Goal: Task Accomplishment & Management: Manage account settings

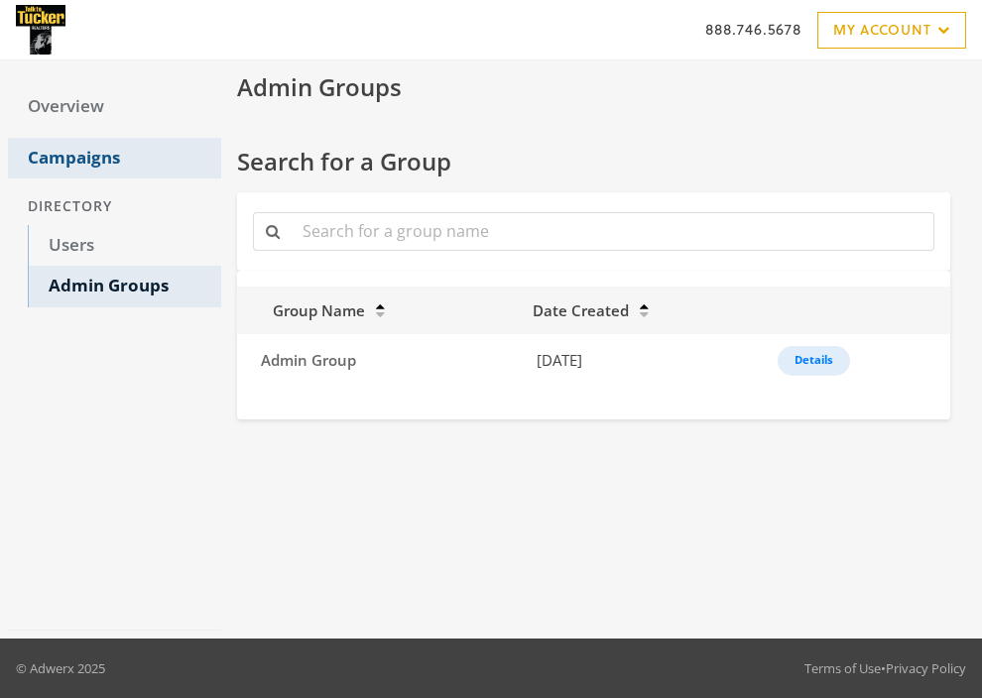
click at [82, 152] on link "Campaigns" at bounding box center [114, 159] width 213 height 42
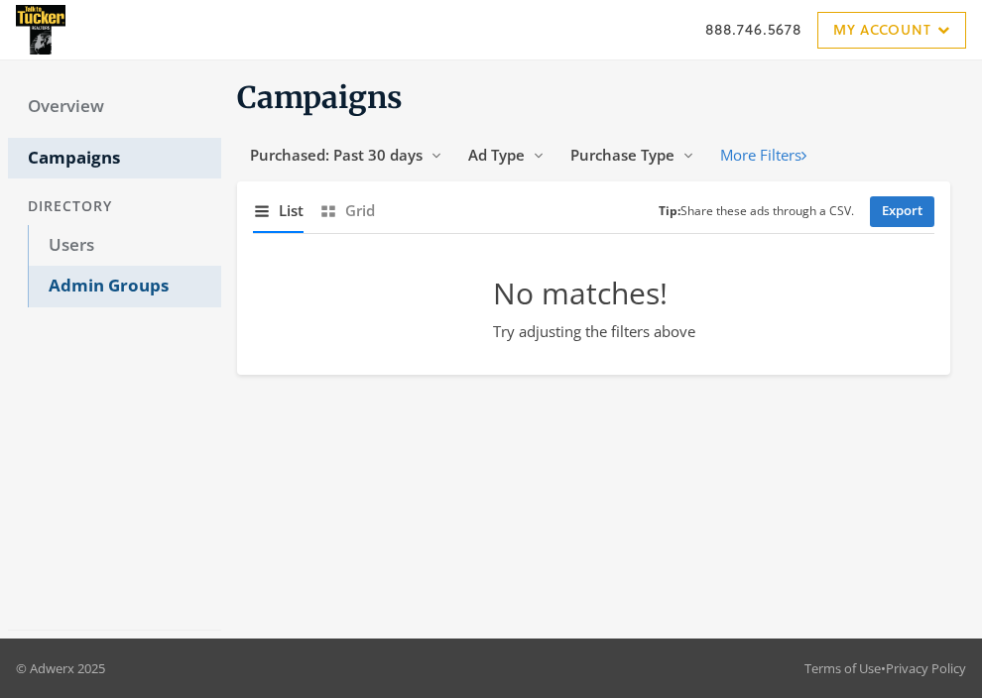
click at [104, 293] on link "Admin Groups" at bounding box center [124, 287] width 193 height 42
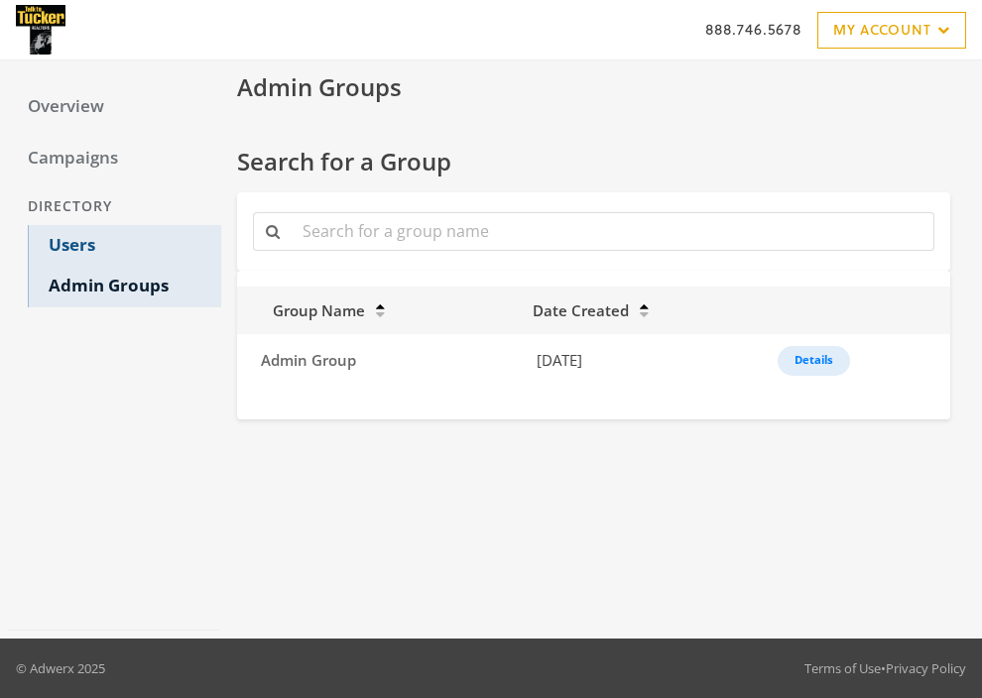
click at [73, 239] on link "Users" at bounding box center [124, 246] width 193 height 42
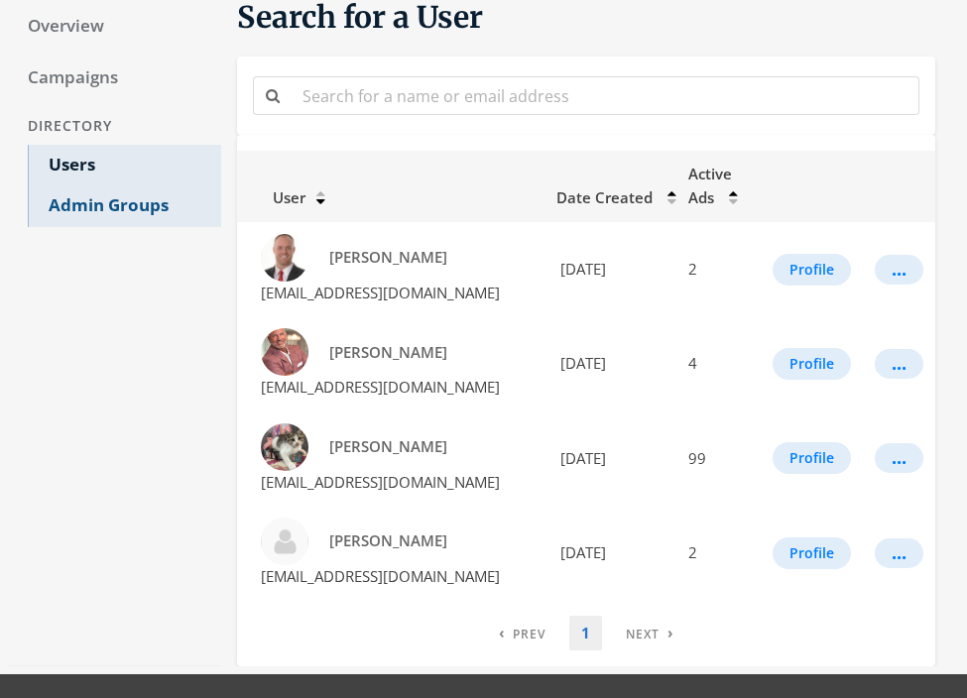
scroll to position [17, 0]
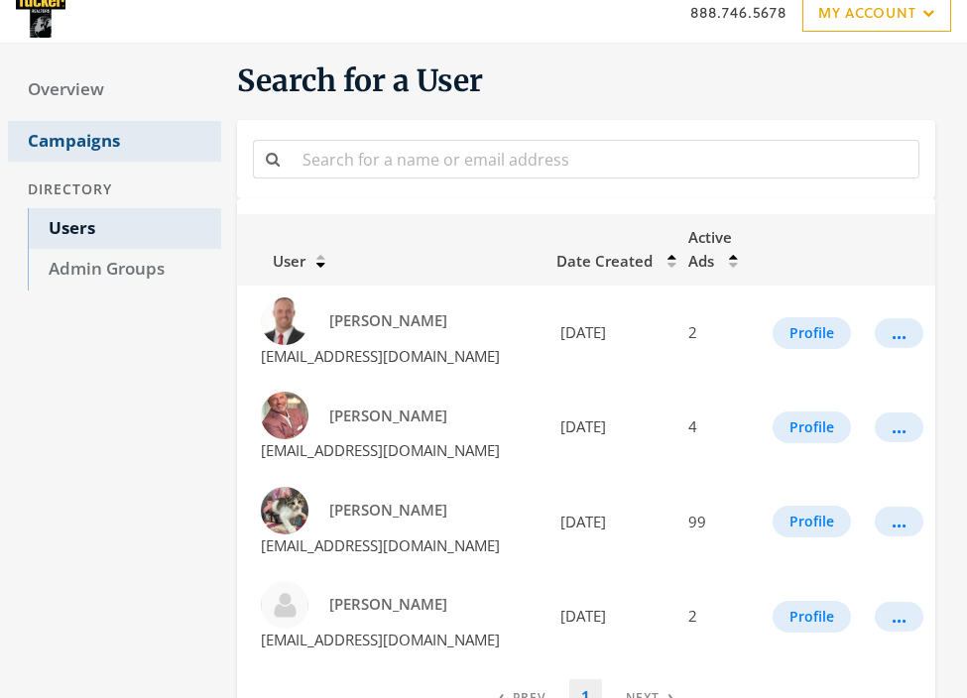
click at [84, 143] on link "Campaigns" at bounding box center [114, 142] width 213 height 42
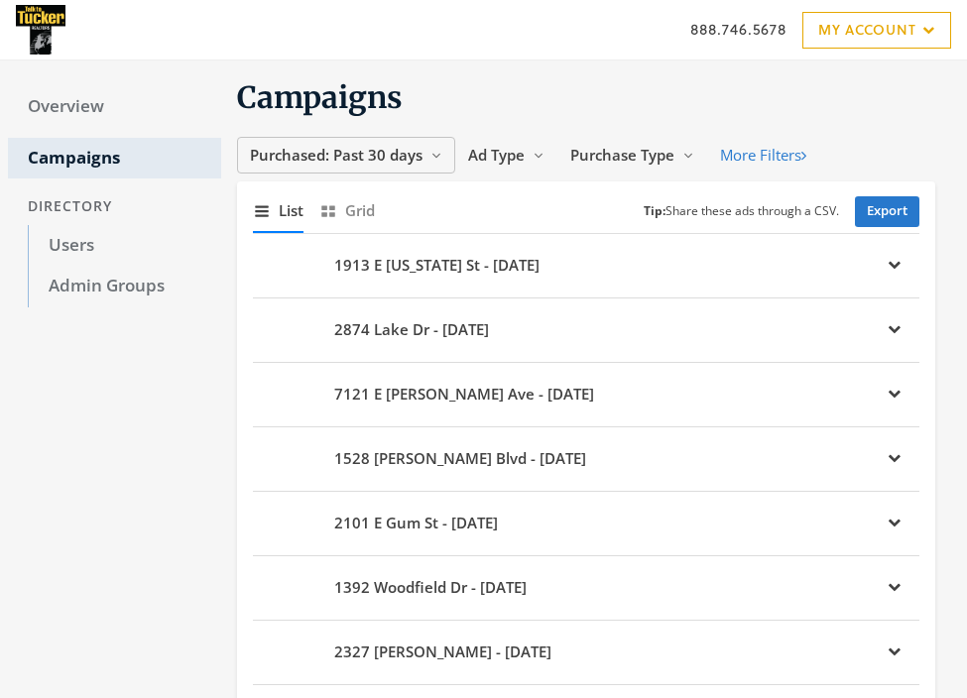
click at [441, 145] on button "Purchased: Past 30 days Reveal list of Purchased: Past 30 days" at bounding box center [346, 155] width 218 height 37
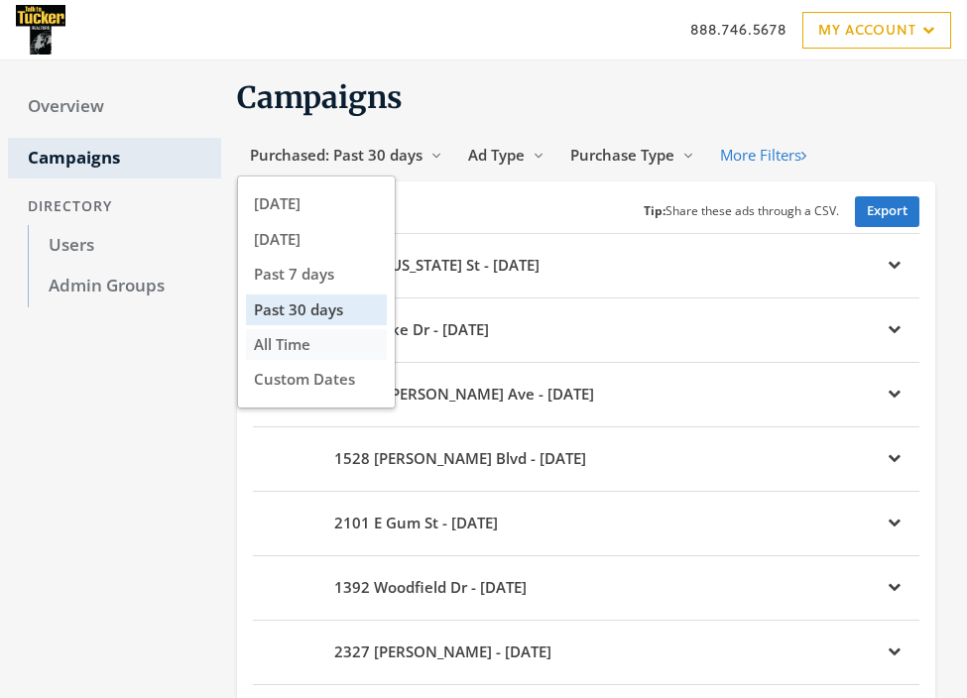
click at [306, 340] on span "All Time" at bounding box center [282, 344] width 57 height 20
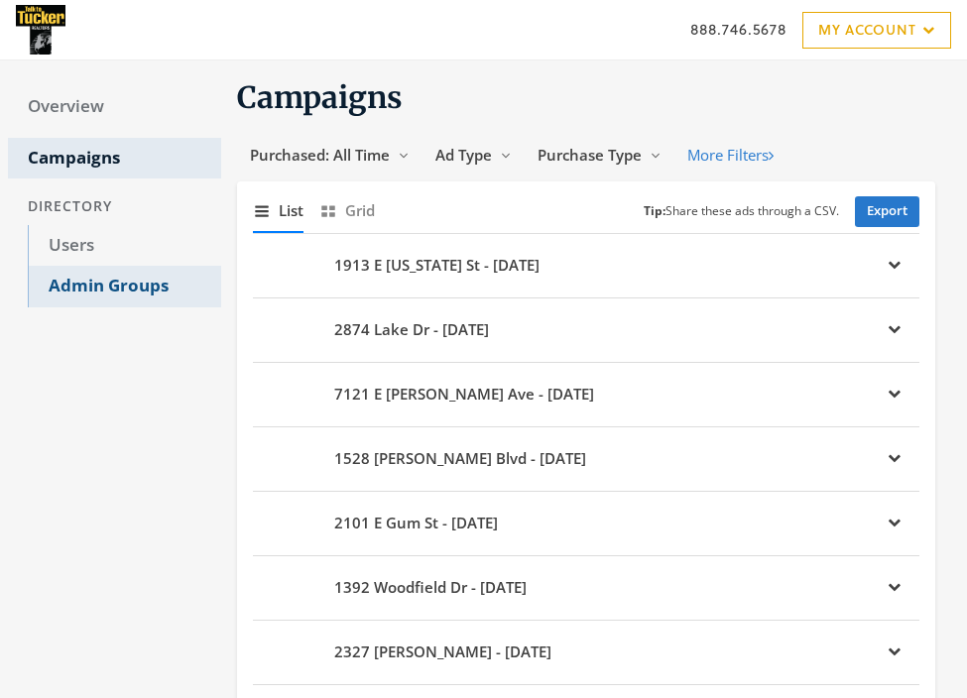
click at [91, 274] on link "Admin Groups" at bounding box center [124, 287] width 193 height 42
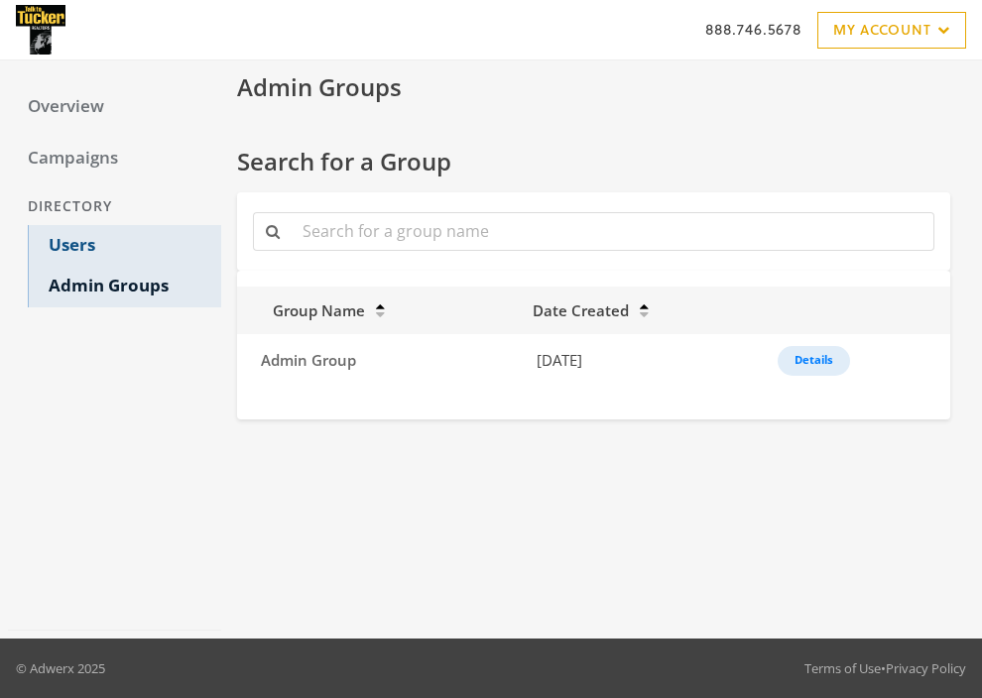
click at [75, 244] on link "Users" at bounding box center [124, 246] width 193 height 42
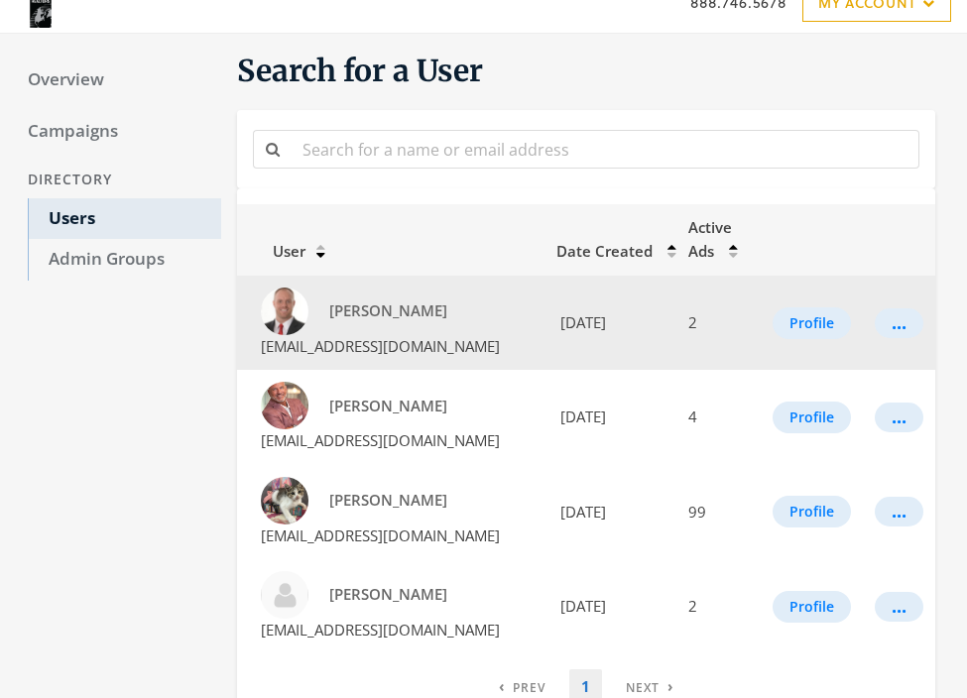
scroll to position [102, 0]
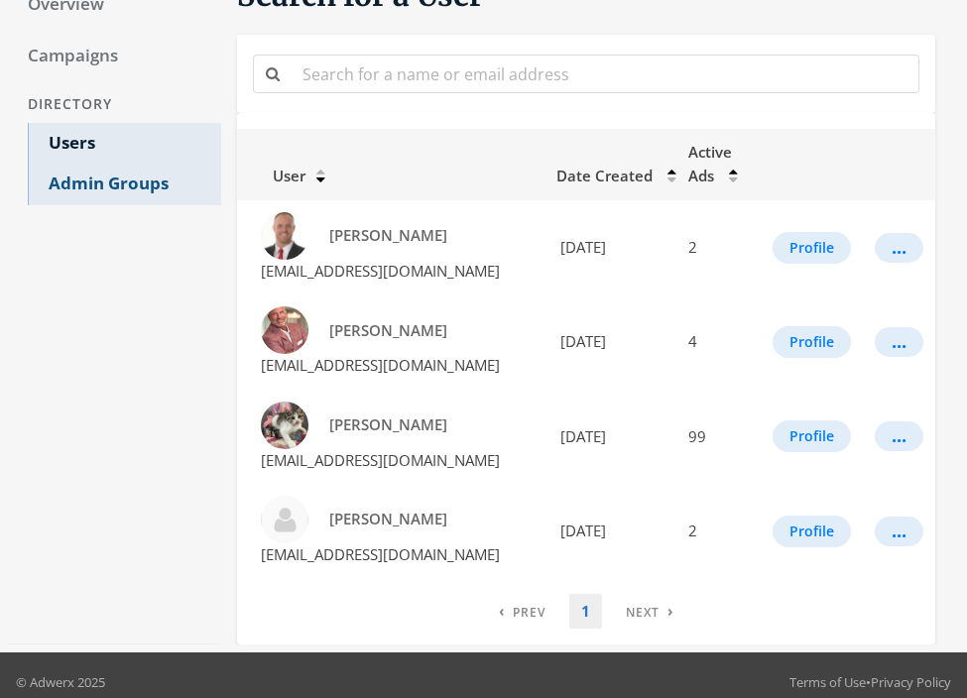
click at [122, 189] on link "Admin Groups" at bounding box center [124, 185] width 193 height 42
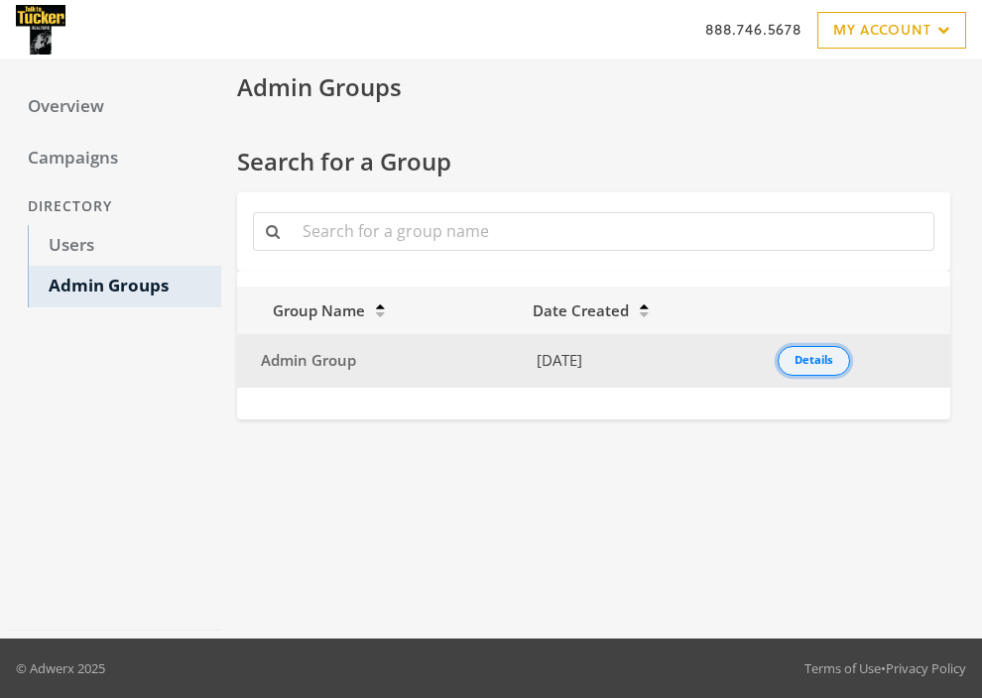
click at [831, 369] on button "Details" at bounding box center [813, 361] width 72 height 30
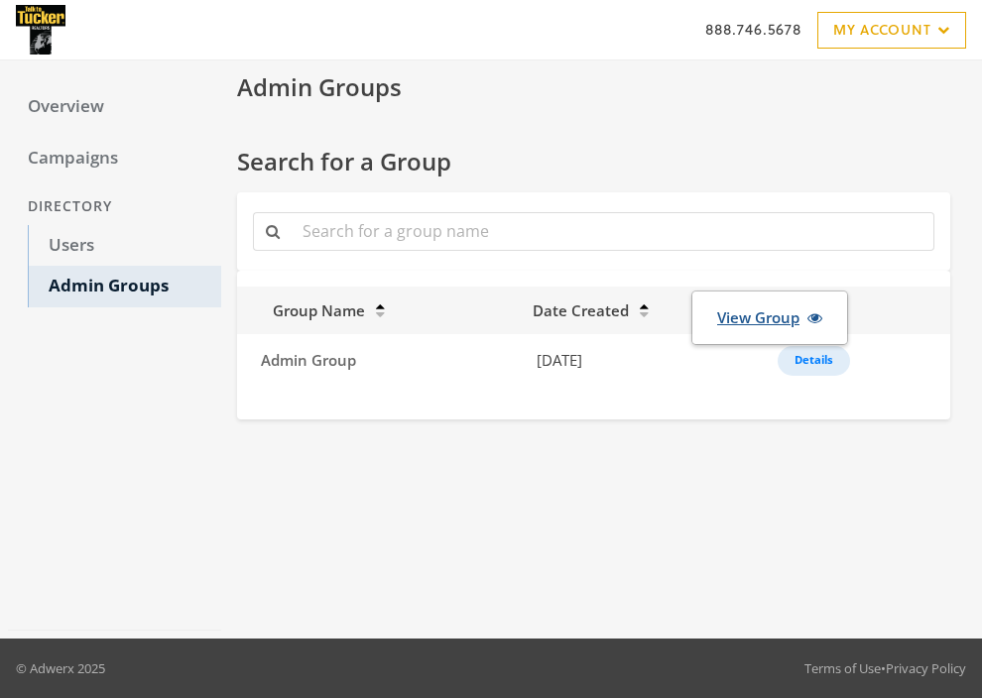
click at [770, 317] on link "View Group" at bounding box center [769, 317] width 131 height 37
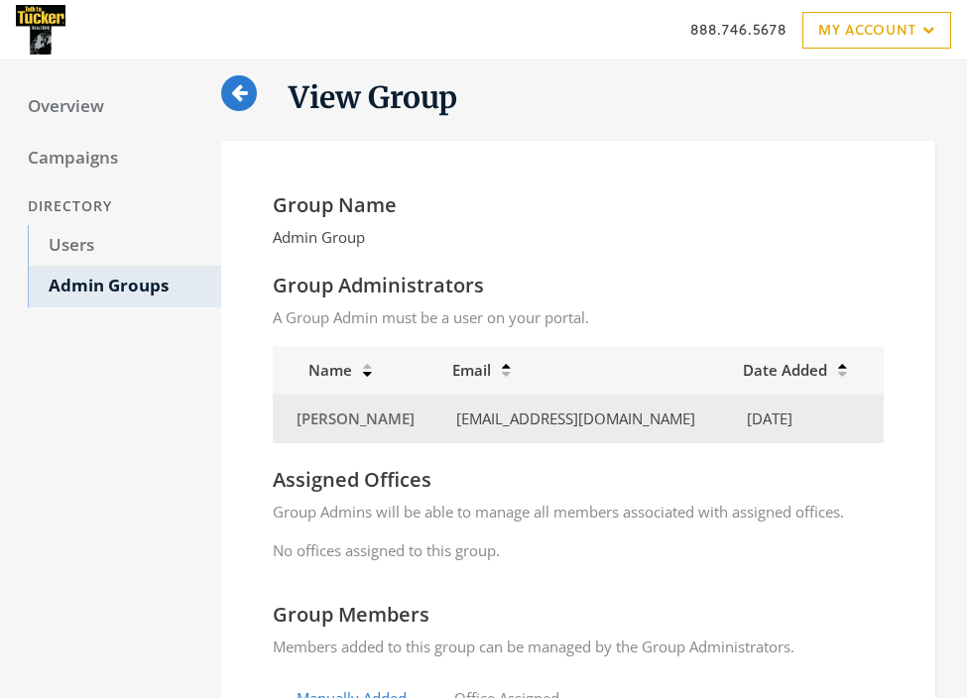
scroll to position [460, 0]
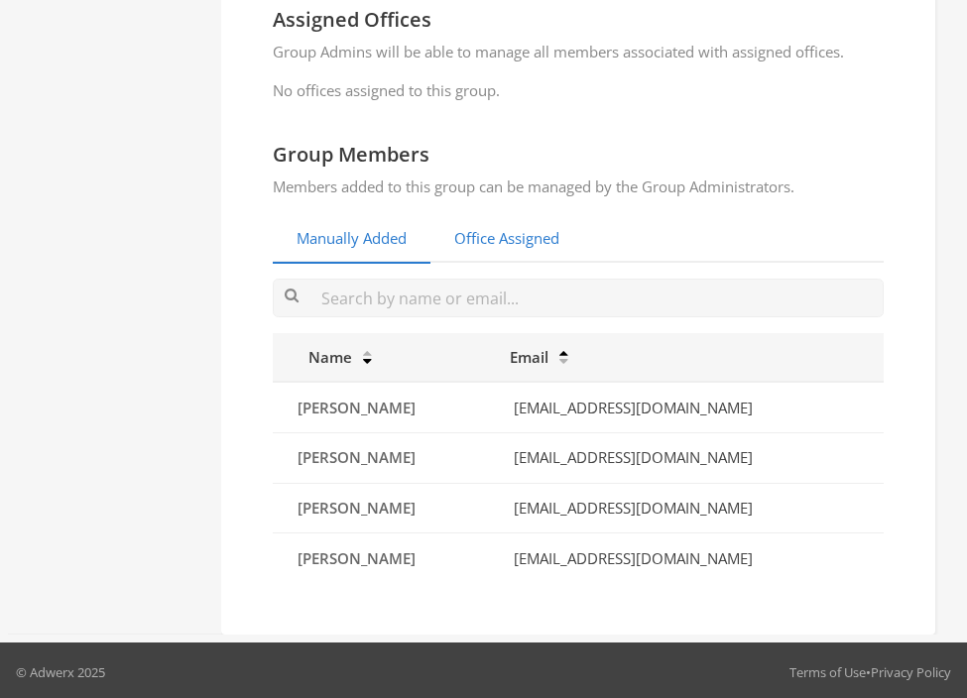
click at [503, 244] on link "Office Assigned" at bounding box center [506, 239] width 153 height 49
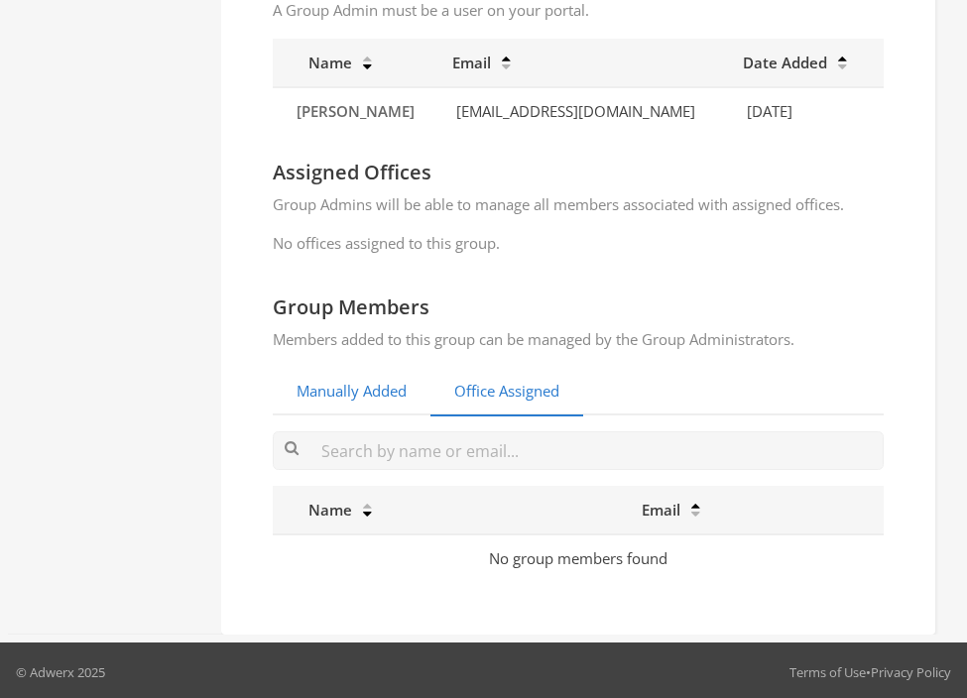
click at [377, 383] on link "Manually Added" at bounding box center [352, 392] width 158 height 49
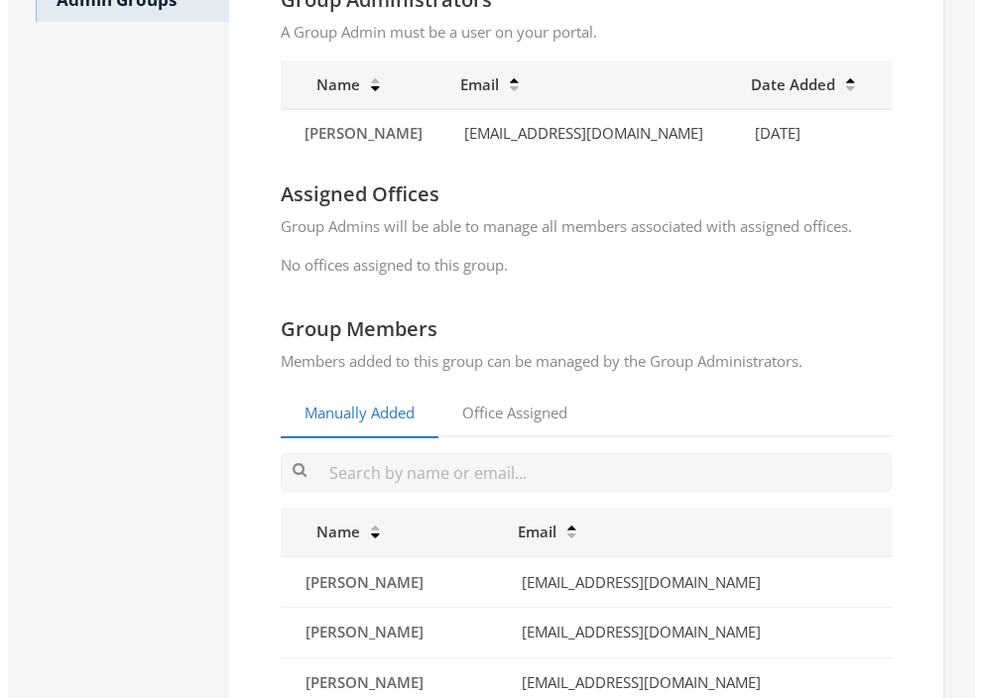
scroll to position [0, 0]
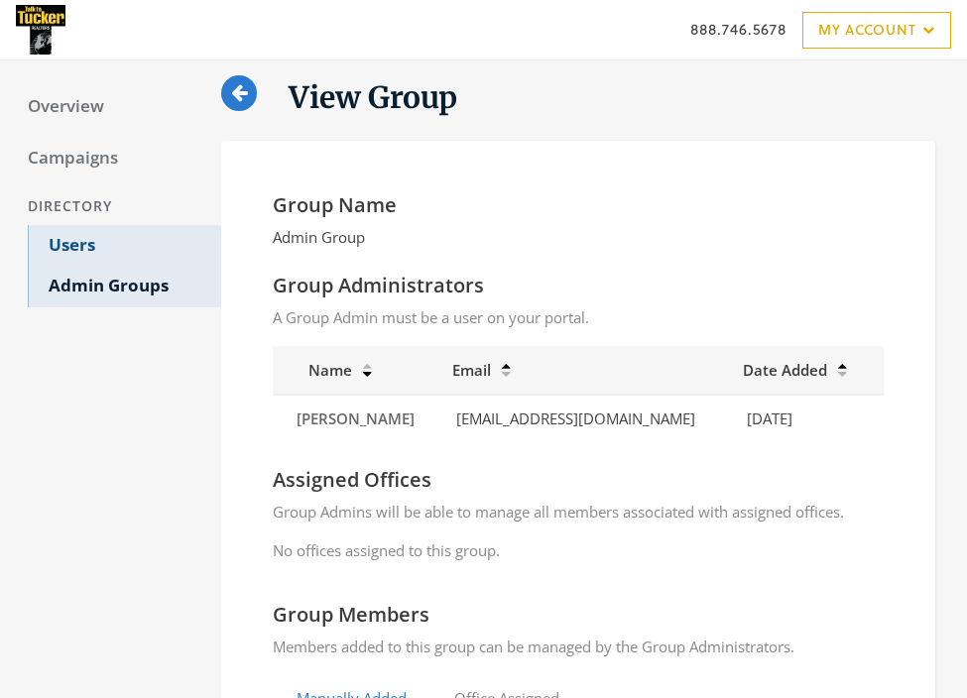
click at [70, 243] on link "Users" at bounding box center [124, 246] width 193 height 42
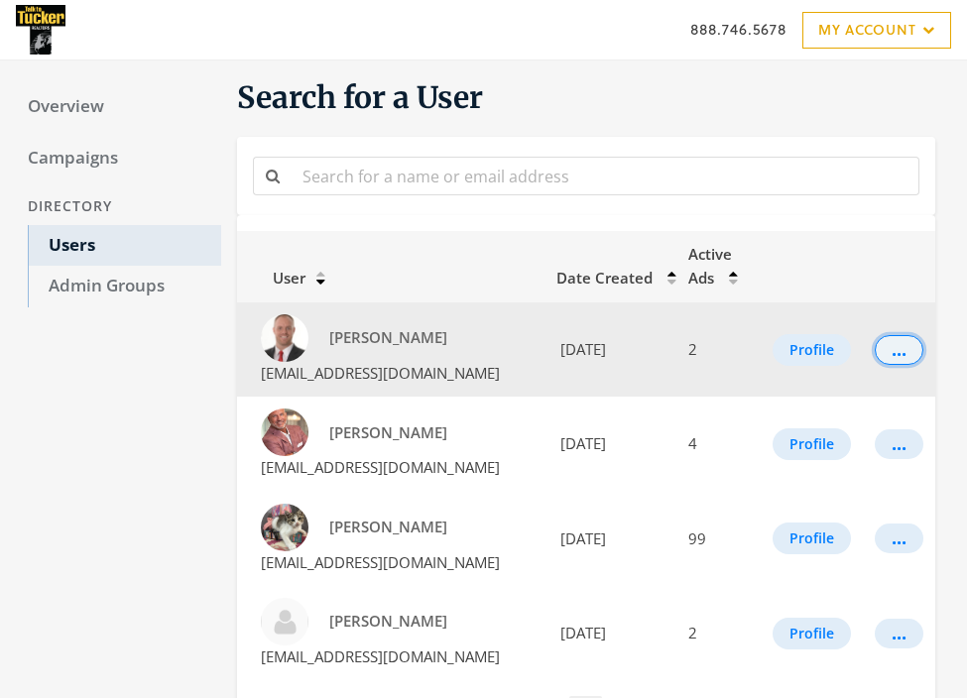
click at [898, 351] on div "..." at bounding box center [898, 350] width 15 height 2
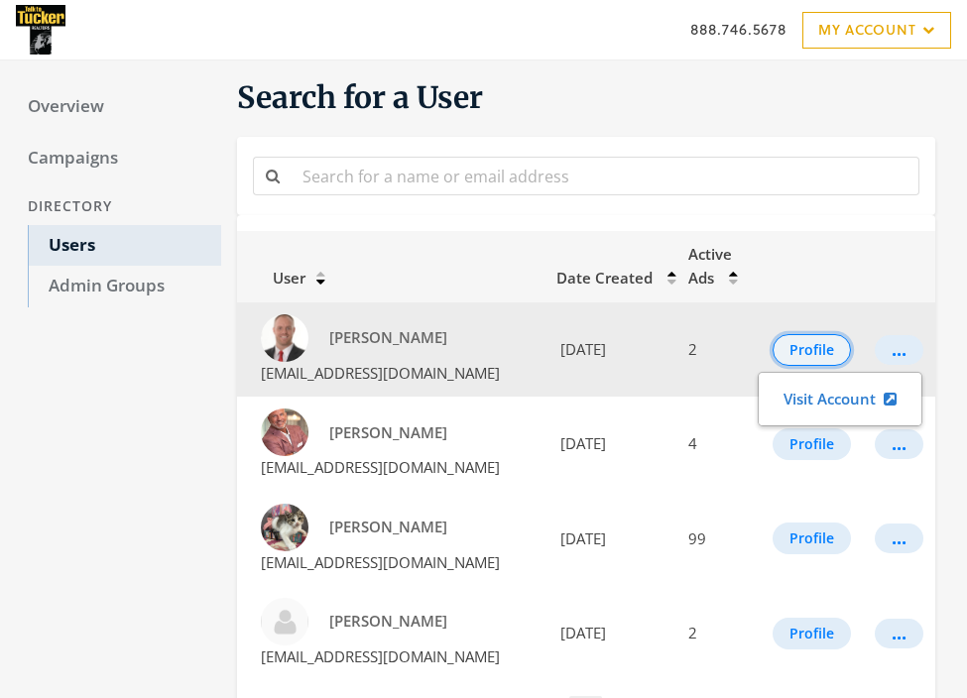
click at [798, 347] on button "Profile" at bounding box center [811, 350] width 78 height 32
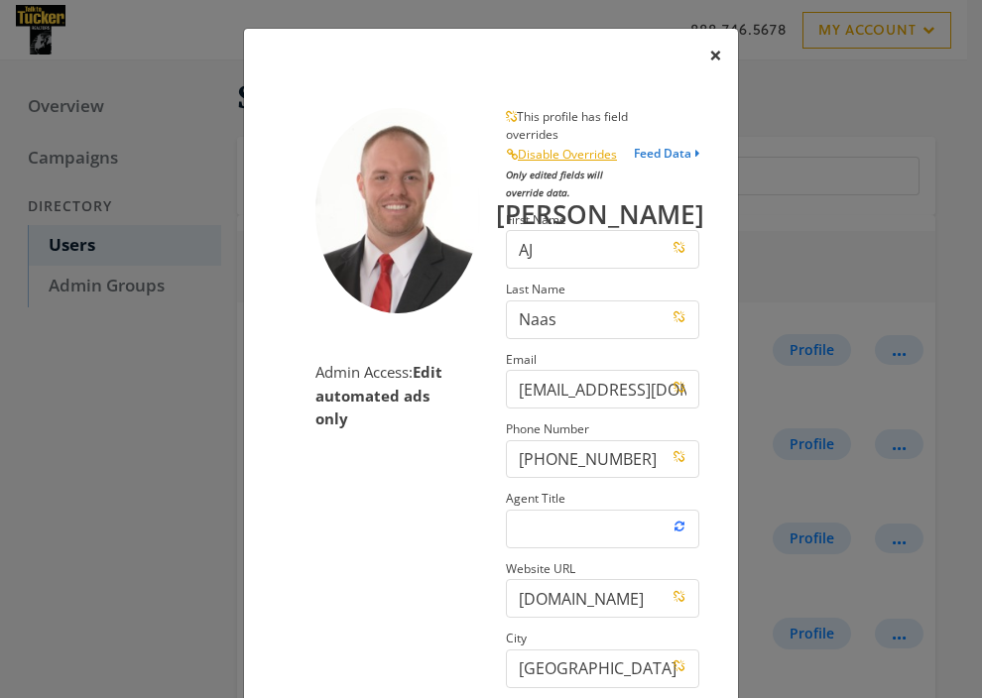
click at [710, 53] on span "×" at bounding box center [715, 55] width 13 height 31
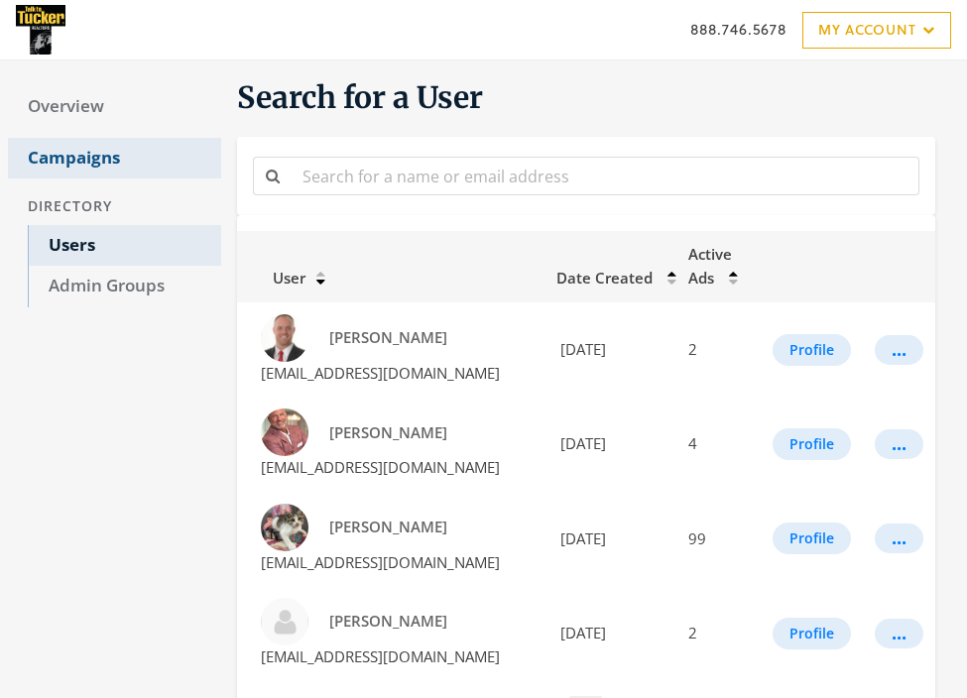
click at [107, 155] on link "Campaigns" at bounding box center [114, 159] width 213 height 42
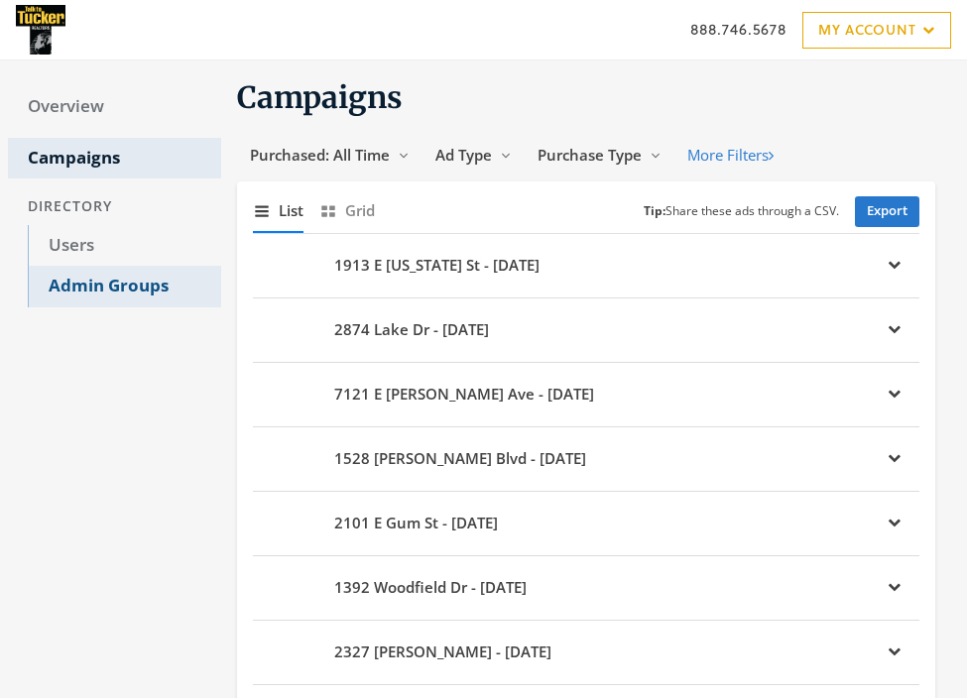
click at [116, 280] on link "Admin Groups" at bounding box center [124, 287] width 193 height 42
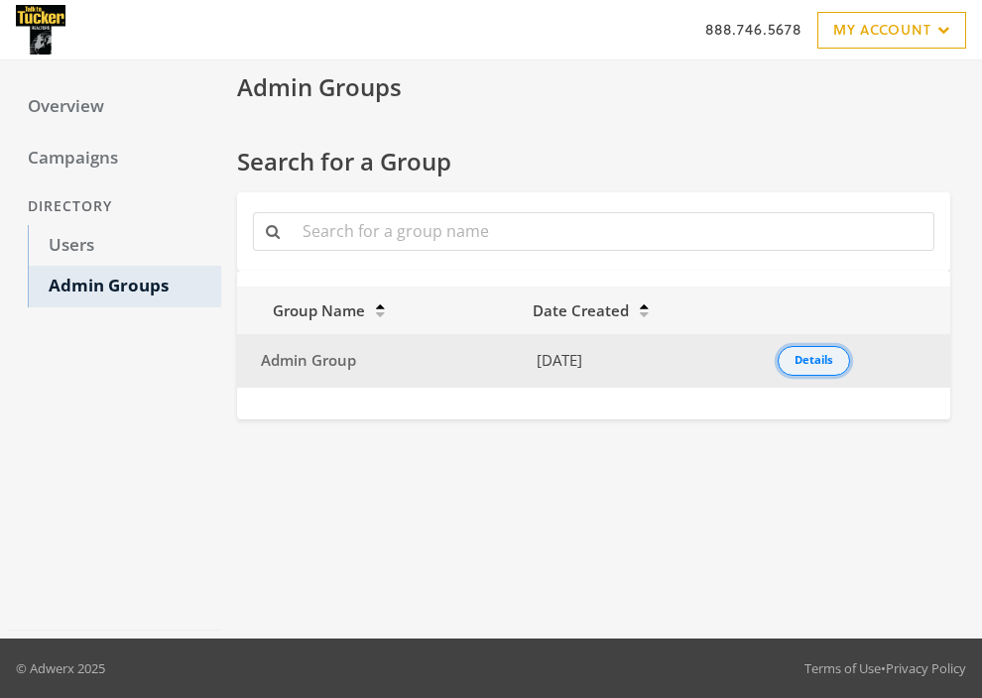
click at [821, 362] on div "Details" at bounding box center [813, 361] width 39 height 2
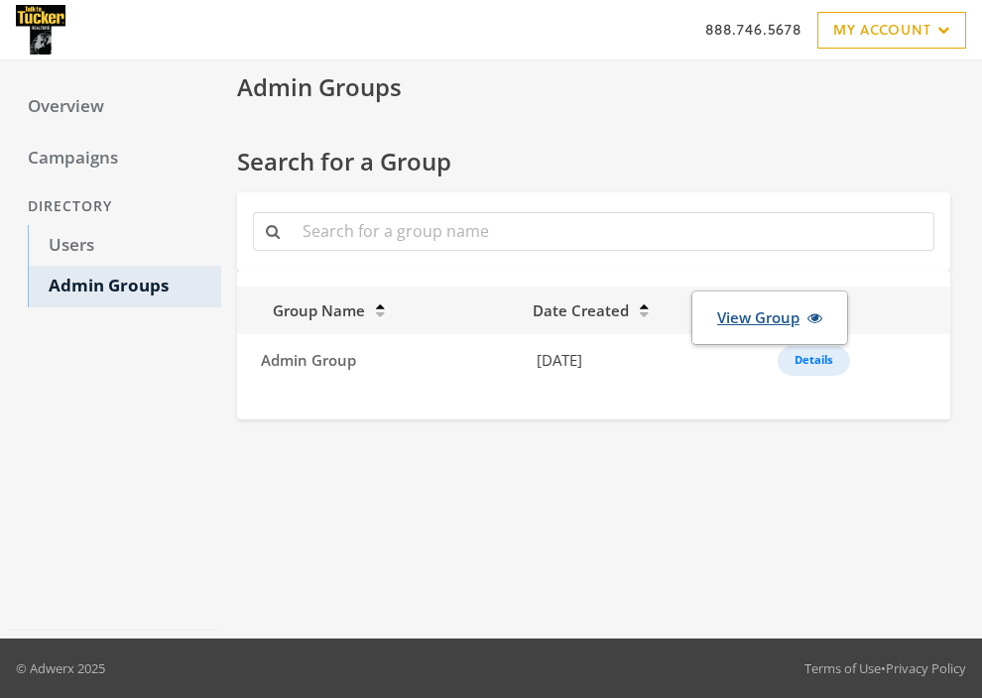
click at [781, 321] on link "View Group" at bounding box center [769, 317] width 131 height 37
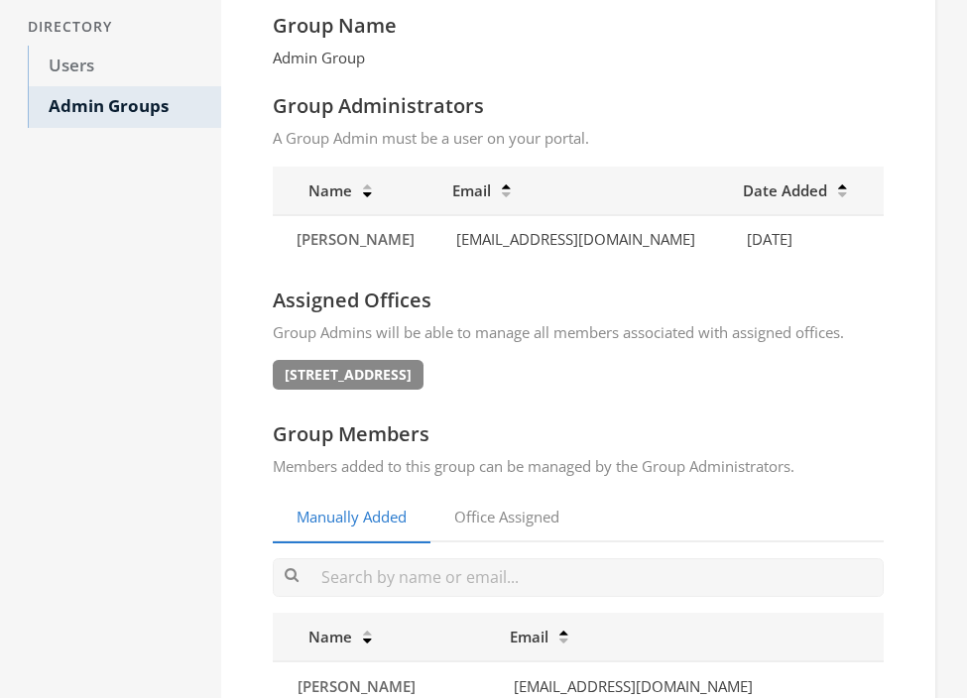
scroll to position [399, 0]
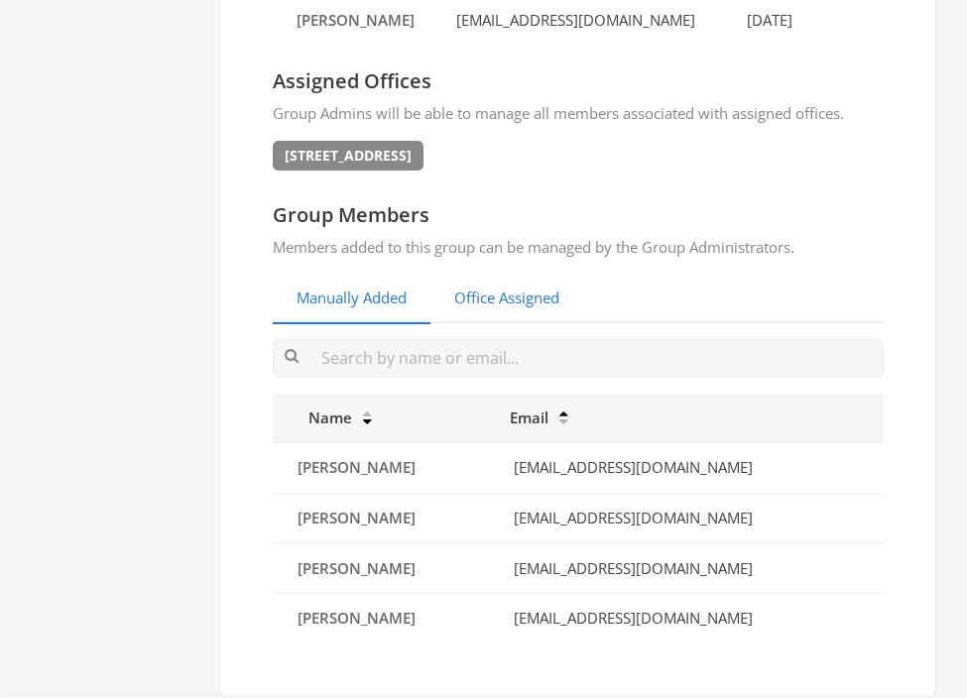
click at [490, 300] on link "Office Assigned" at bounding box center [506, 299] width 153 height 49
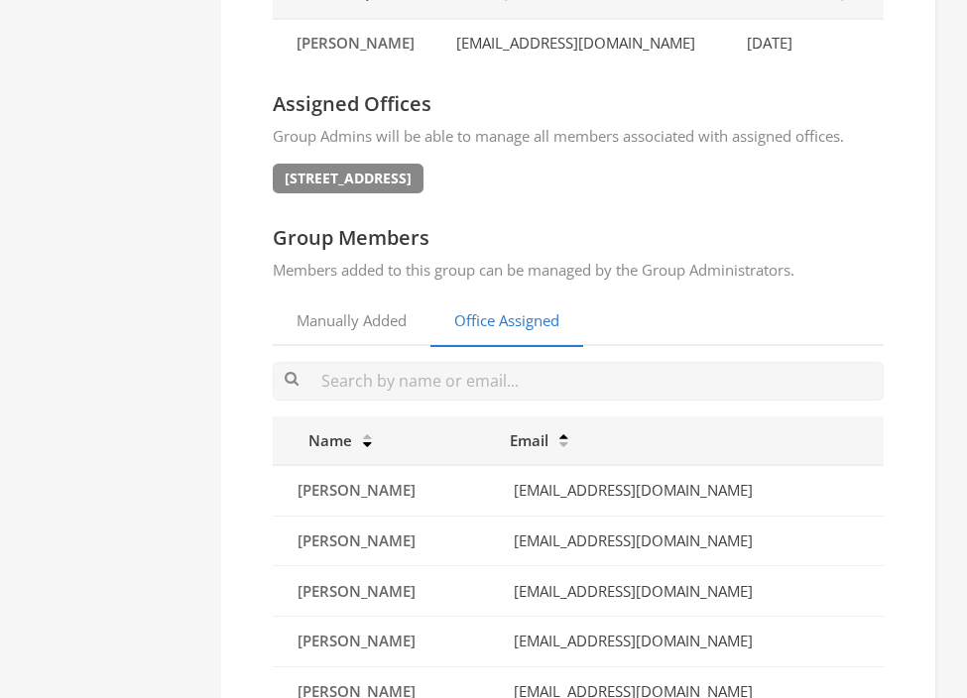
scroll to position [380, 0]
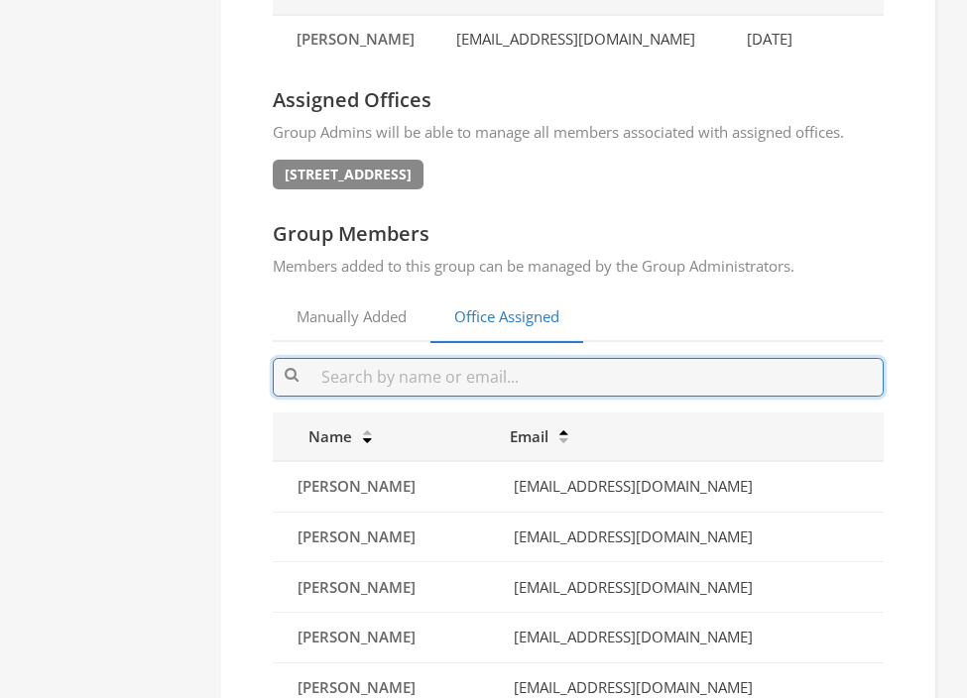
click at [420, 378] on input "text" at bounding box center [578, 377] width 611 height 39
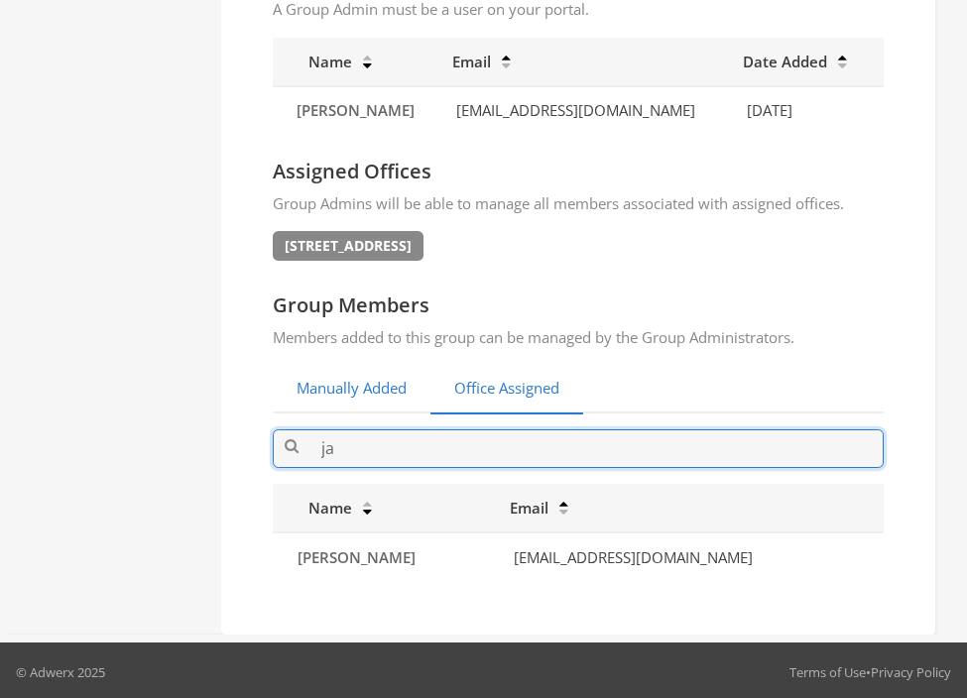
type input "j"
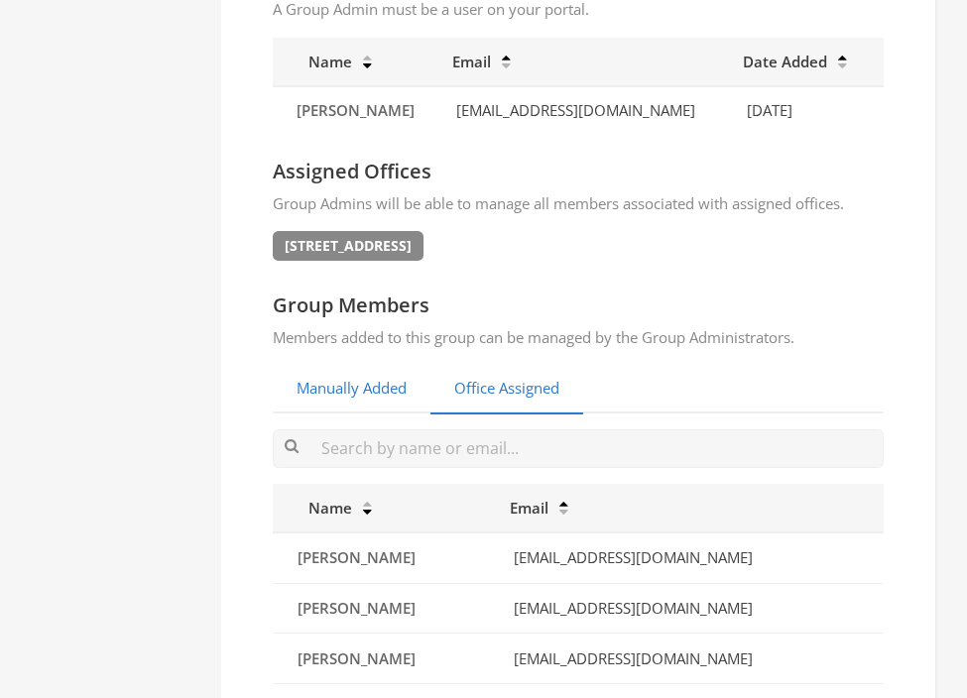
click at [352, 378] on link "Manually Added" at bounding box center [352, 389] width 158 height 49
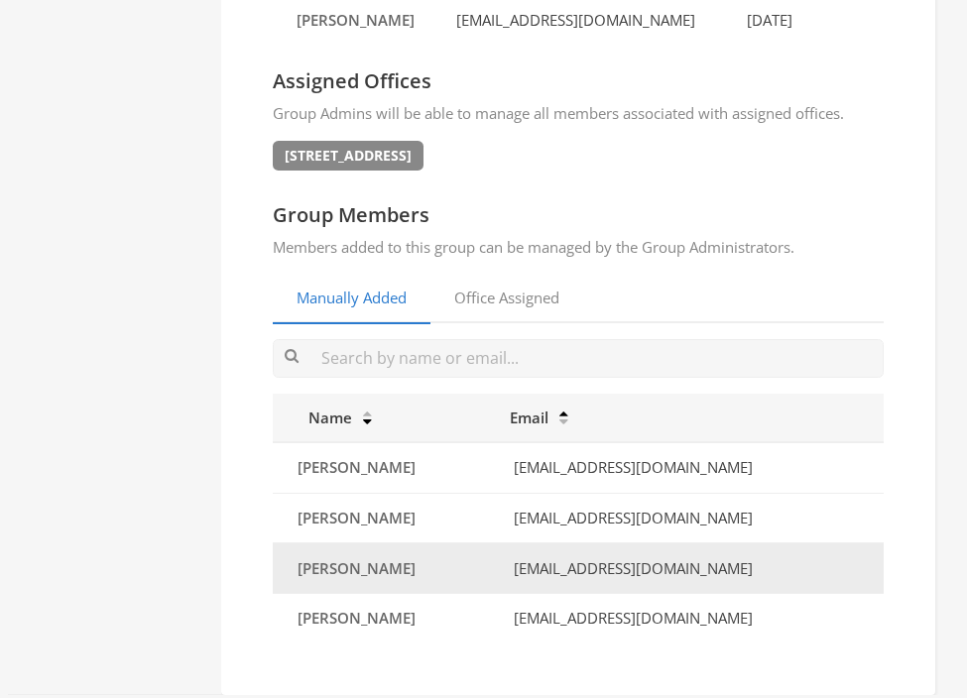
scroll to position [0, 0]
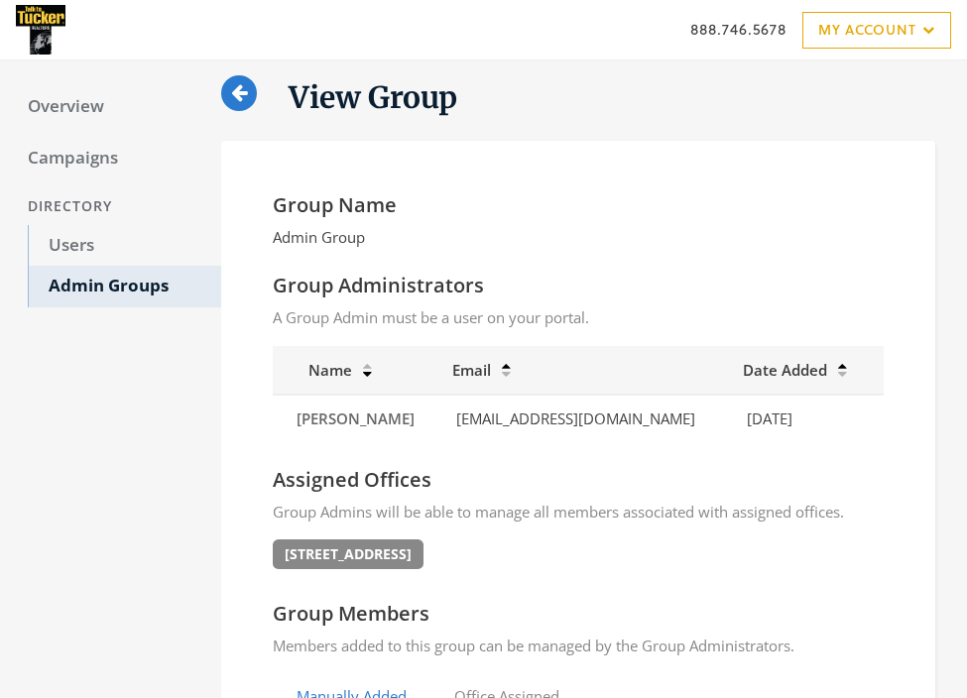
click at [365, 558] on span "11 S Main St." at bounding box center [348, 554] width 151 height 30
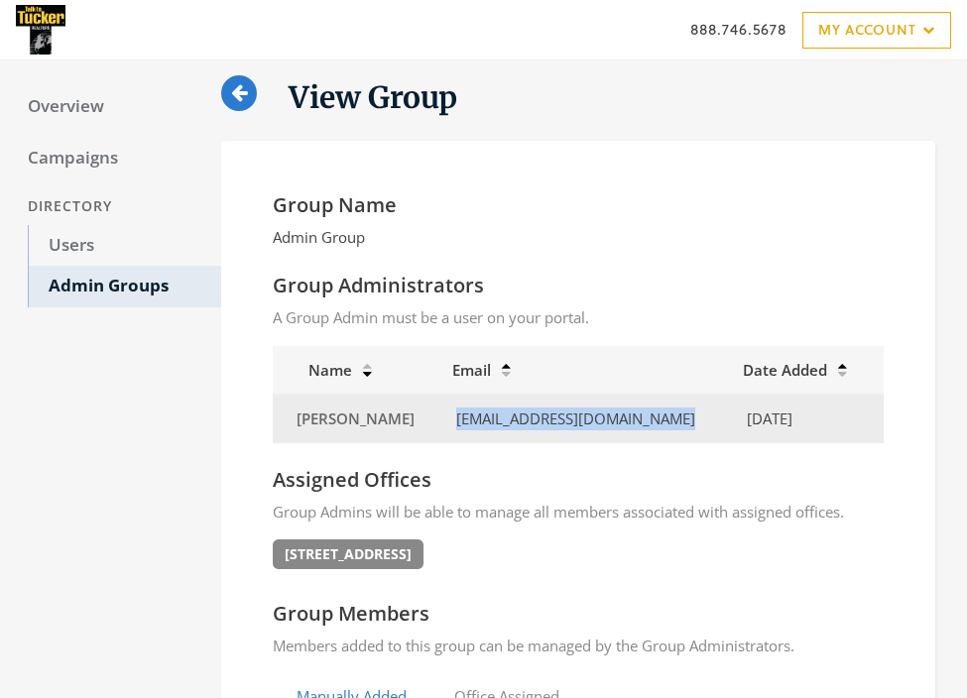
drag, startPoint x: 682, startPoint y: 420, endPoint x: 463, endPoint y: 414, distance: 219.2
click at [463, 414] on td "thenrikson+trial2@adwerx.com" at bounding box center [585, 419] width 291 height 48
copy td "thenrikson+trial2@adwerx.com"
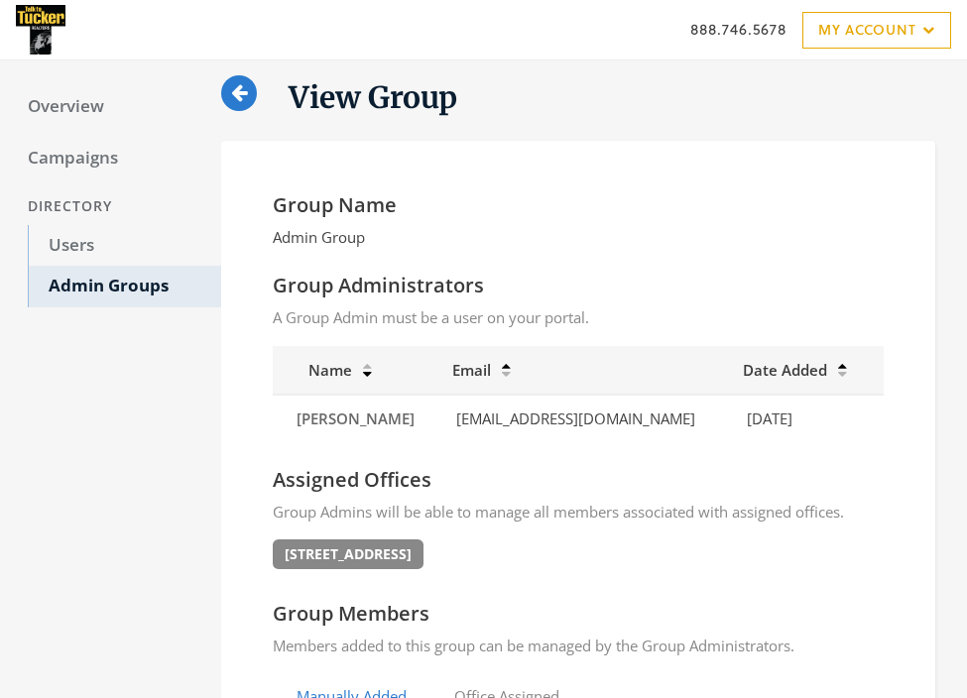
click at [245, 96] on icon at bounding box center [239, 92] width 16 height 19
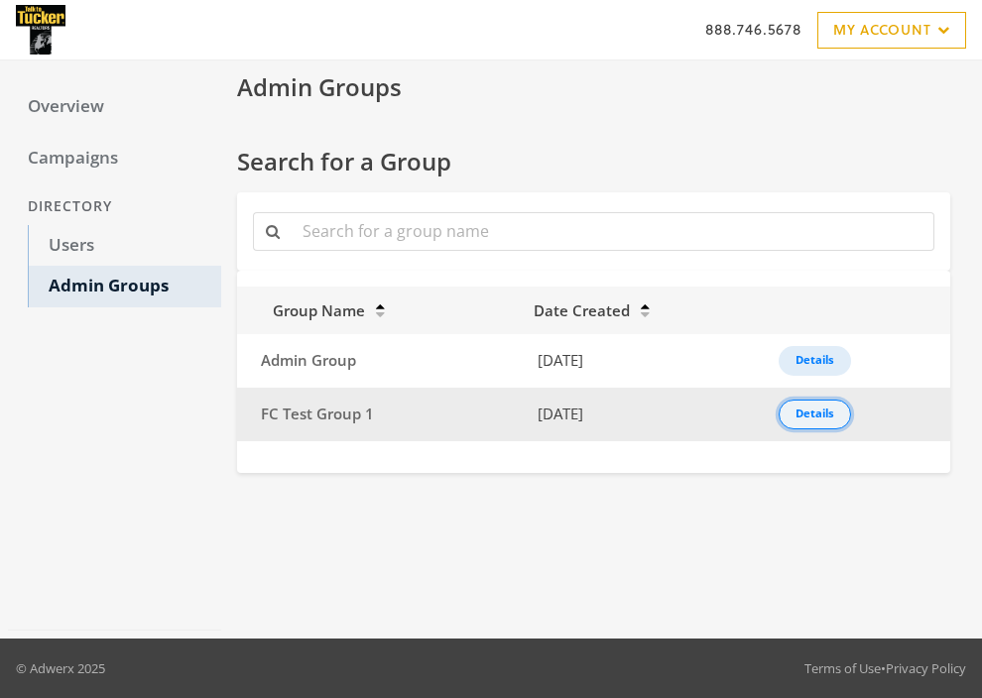
click at [805, 414] on div "Details" at bounding box center [814, 414] width 39 height 2
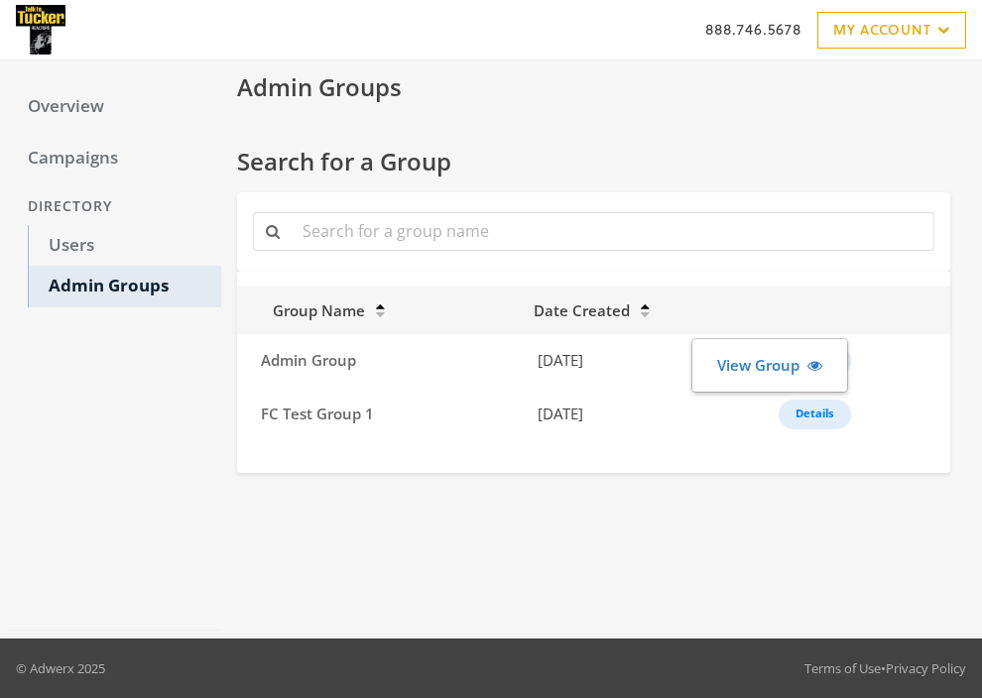
click at [774, 365] on link "View Group" at bounding box center [769, 365] width 131 height 37
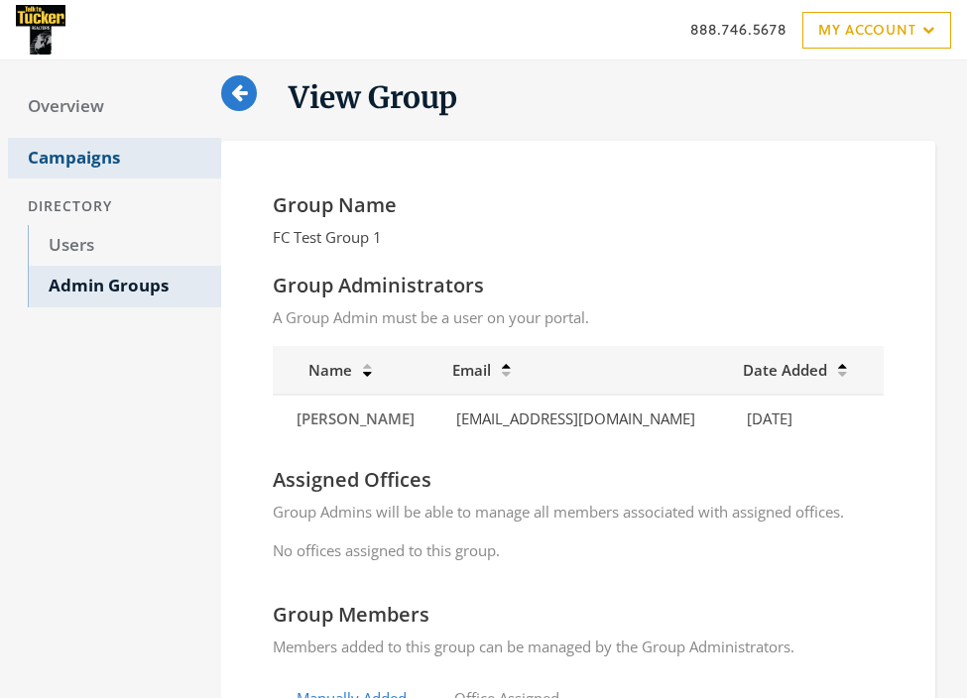
click at [72, 157] on link "Campaigns" at bounding box center [114, 159] width 213 height 42
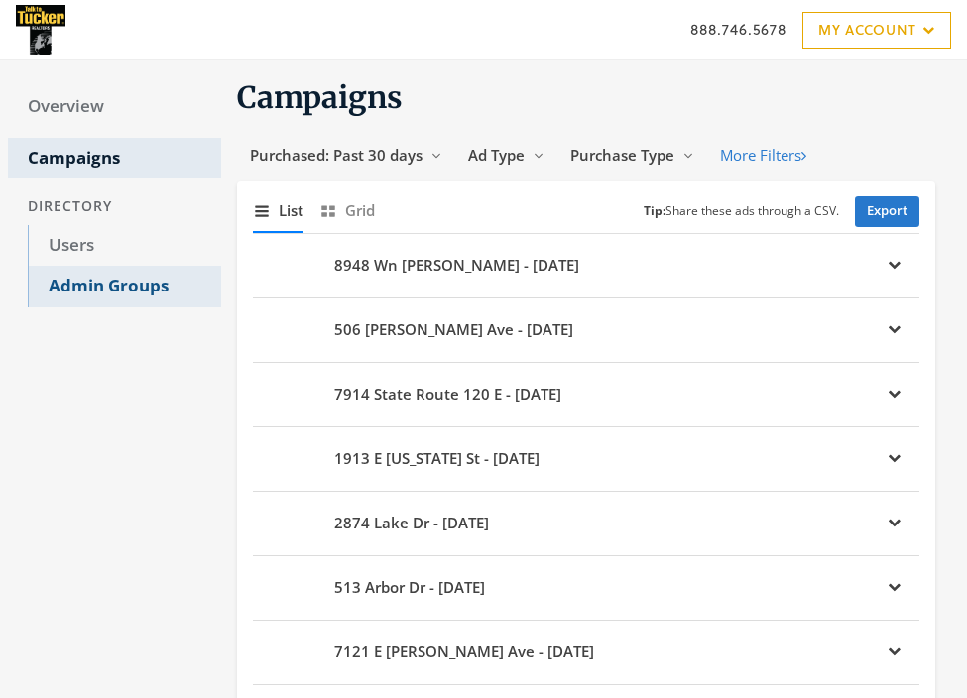
click at [81, 288] on link "Admin Groups" at bounding box center [124, 287] width 193 height 42
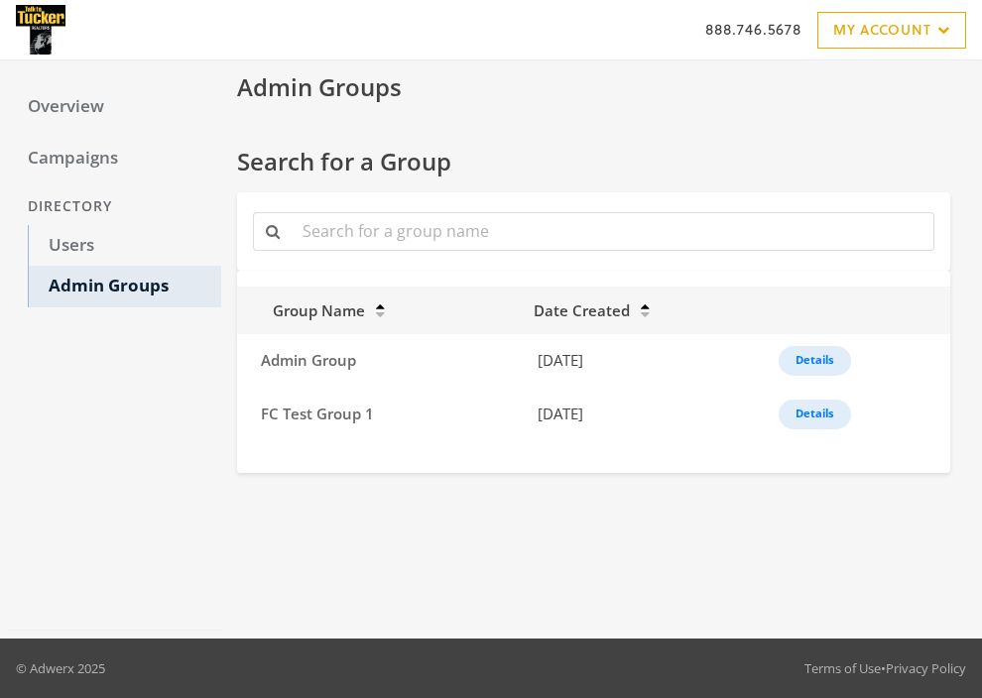
click at [257, 530] on div "Admin Groups Search for a Group Group Name Date Created Admin Group 8/15/2025 D…" at bounding box center [597, 349] width 753 height 562
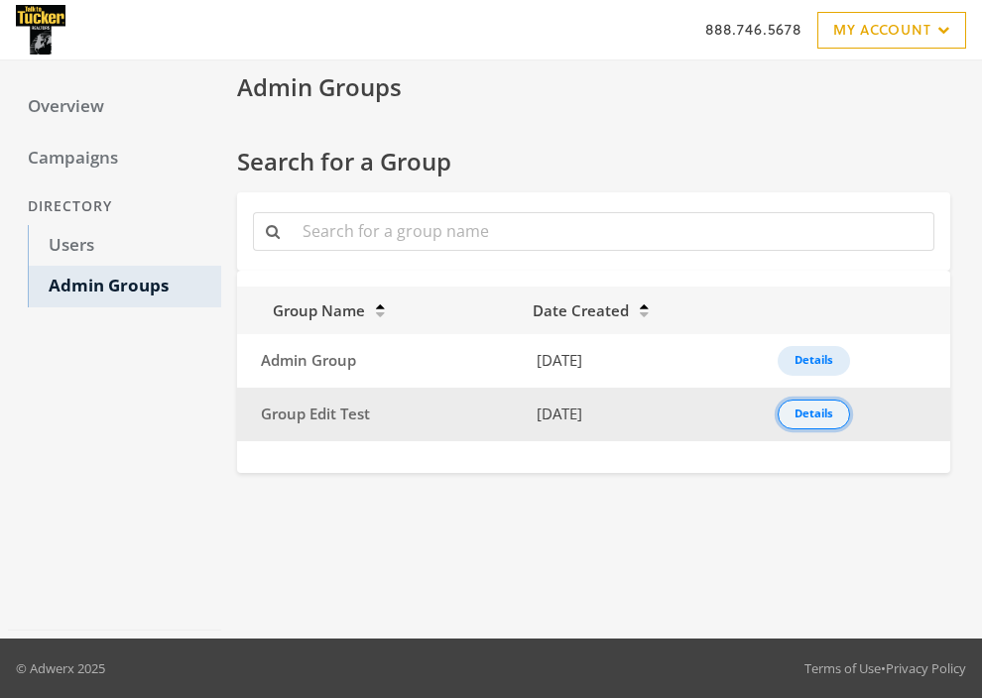
click at [817, 413] on div "Details" at bounding box center [813, 414] width 39 height 2
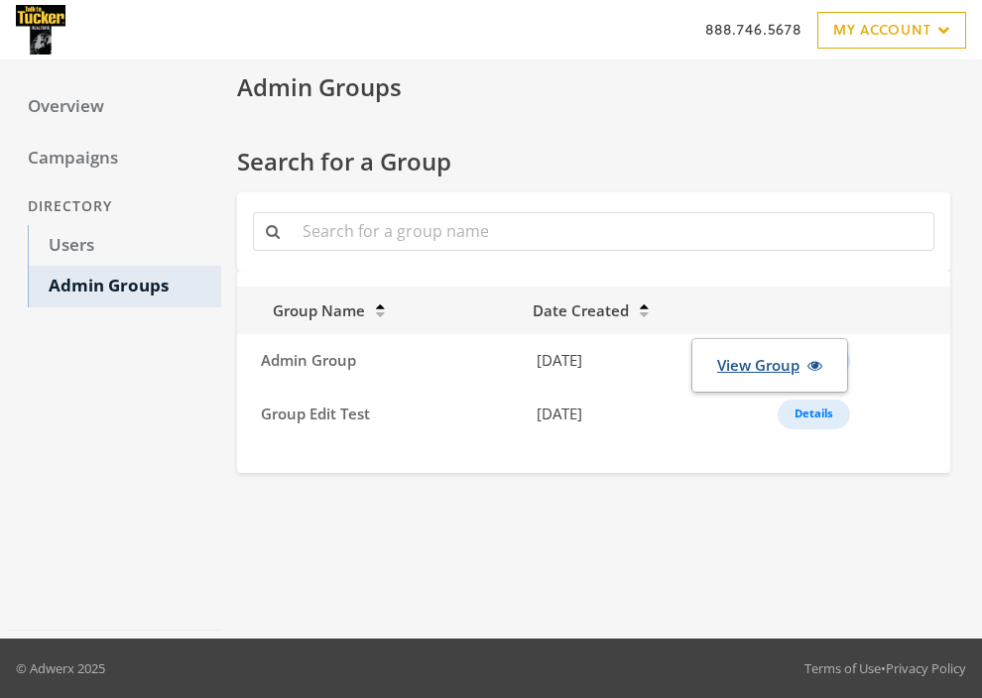
click at [765, 367] on link "View Group" at bounding box center [769, 365] width 131 height 37
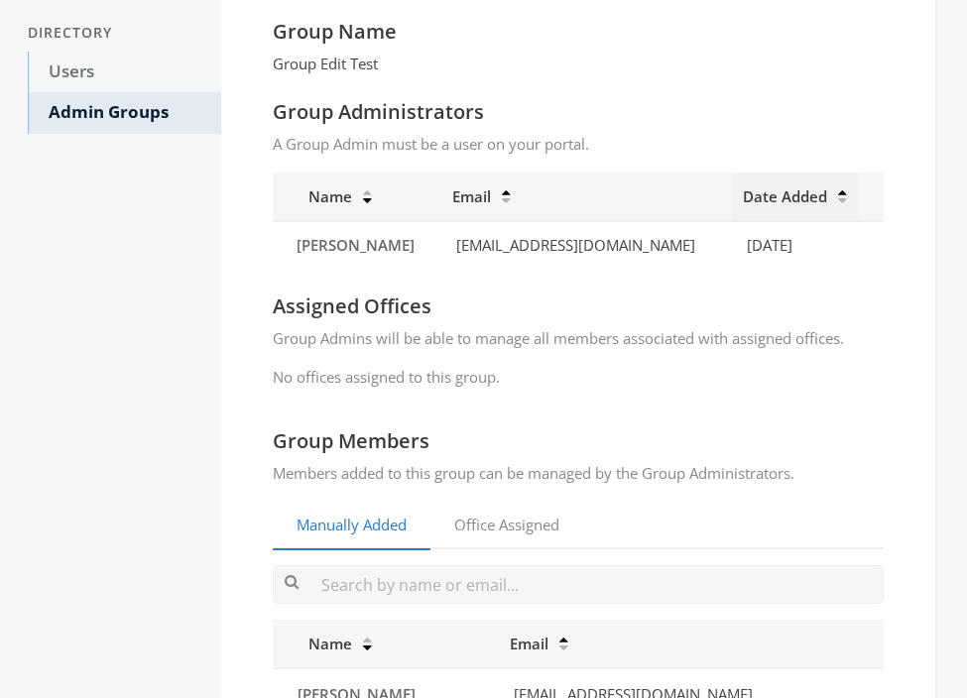
scroll to position [309, 0]
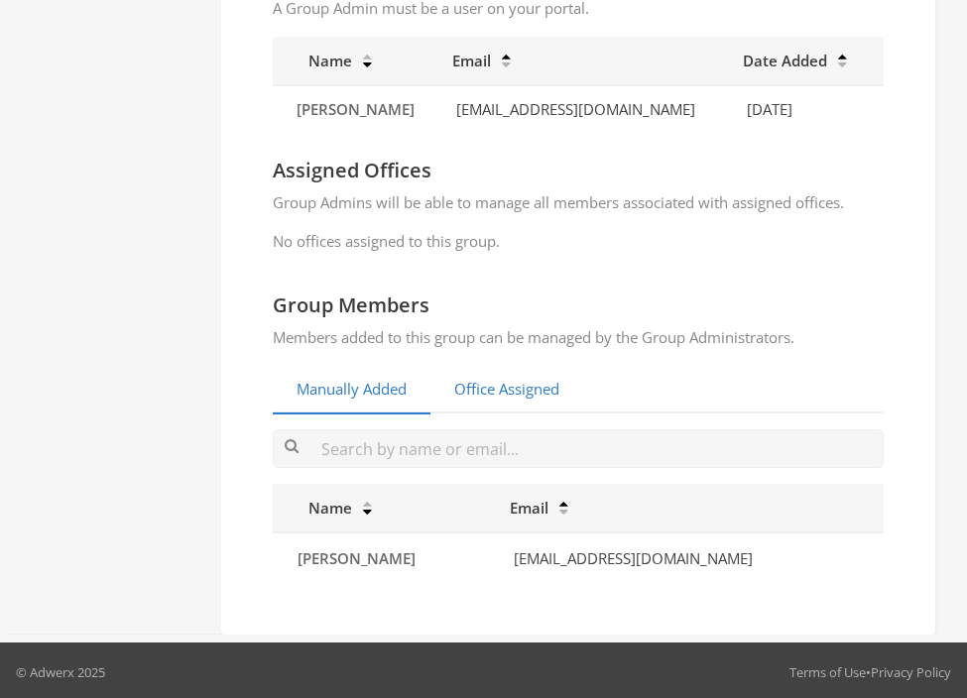
click at [492, 378] on link "Office Assigned" at bounding box center [506, 390] width 153 height 49
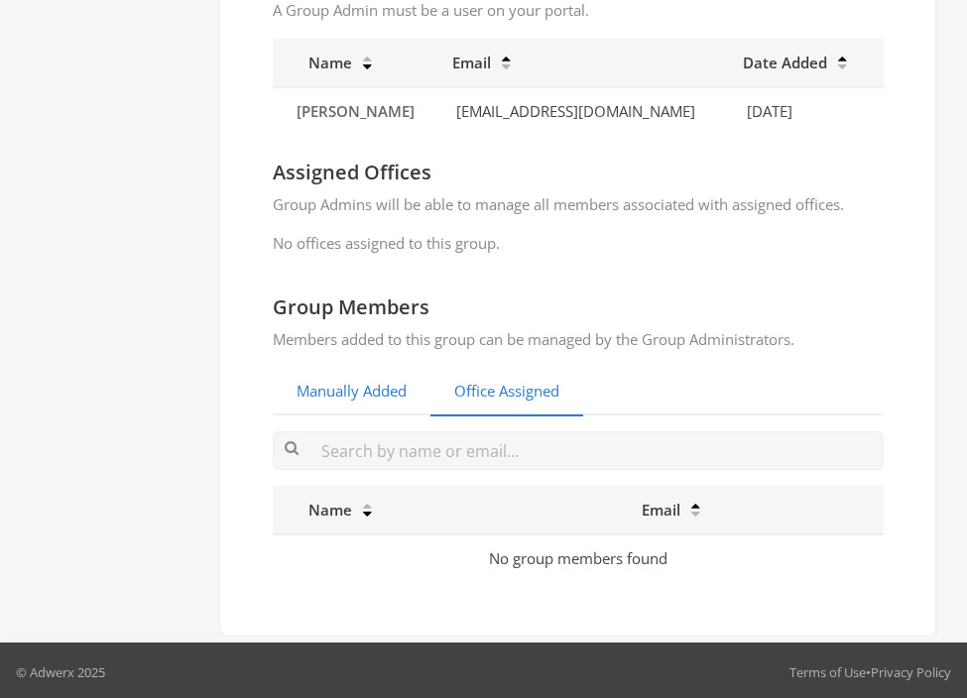
click at [364, 386] on link "Manually Added" at bounding box center [352, 392] width 158 height 49
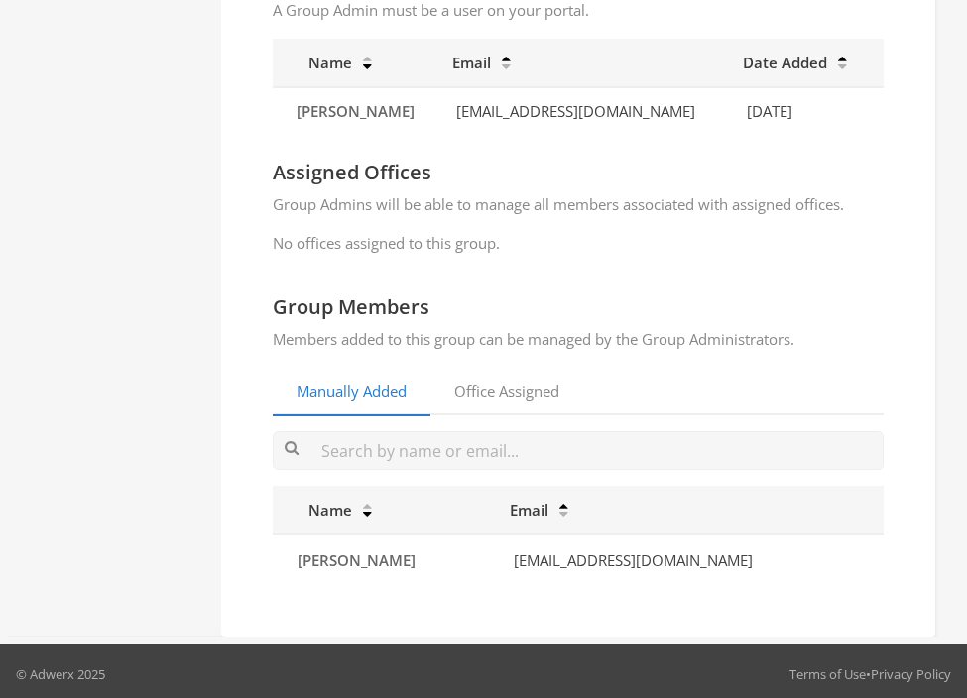
scroll to position [0, 0]
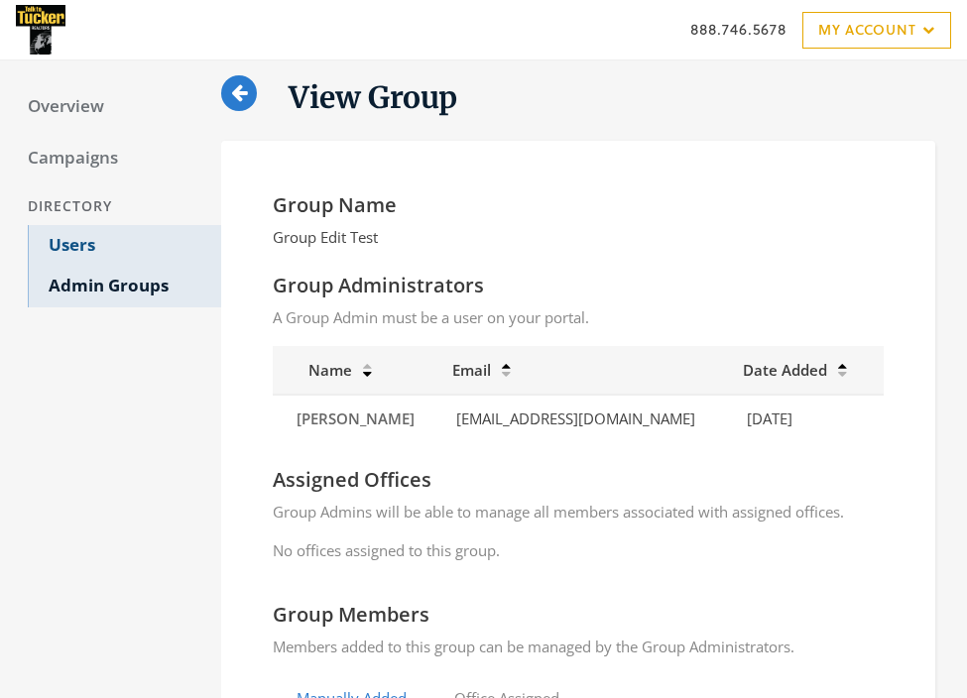
click at [80, 236] on link "Users" at bounding box center [124, 246] width 193 height 42
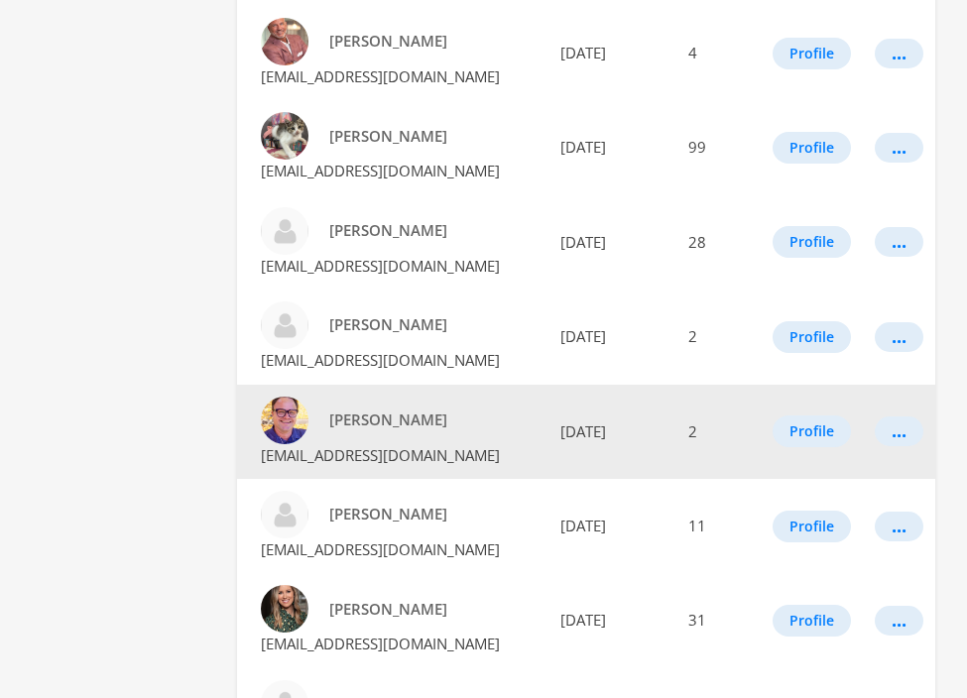
scroll to position [19, 0]
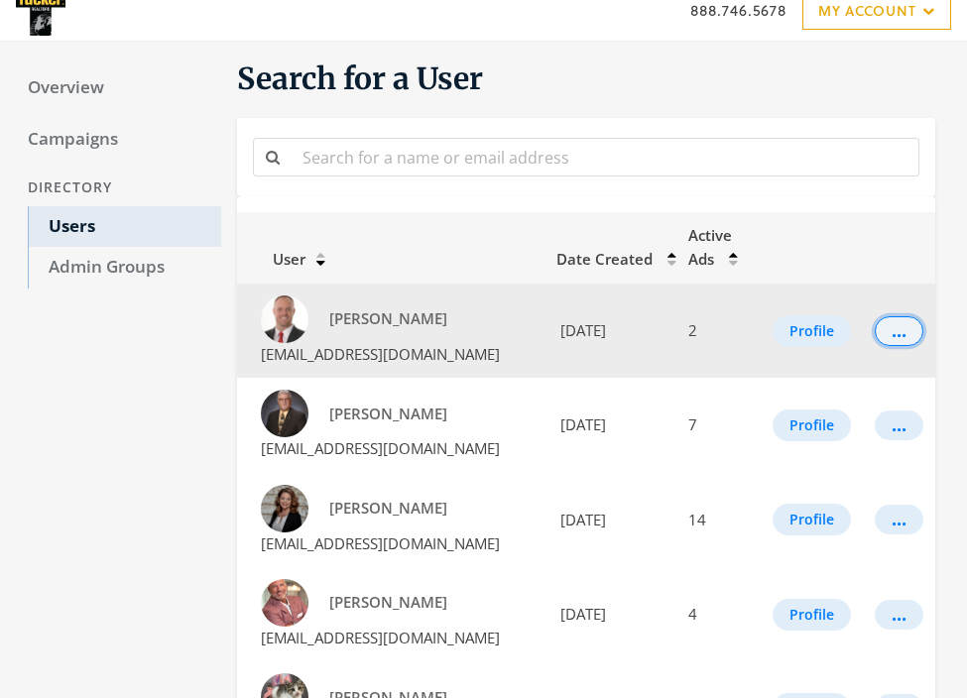
click at [897, 332] on div "..." at bounding box center [898, 331] width 15 height 2
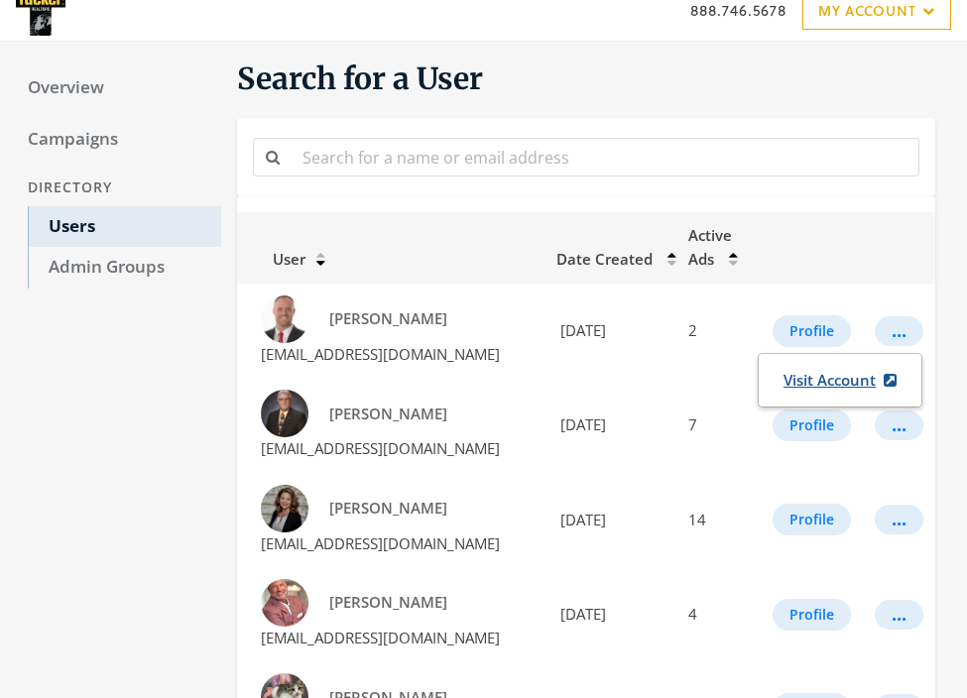
click at [845, 380] on link "Visit Account" at bounding box center [839, 380] width 139 height 37
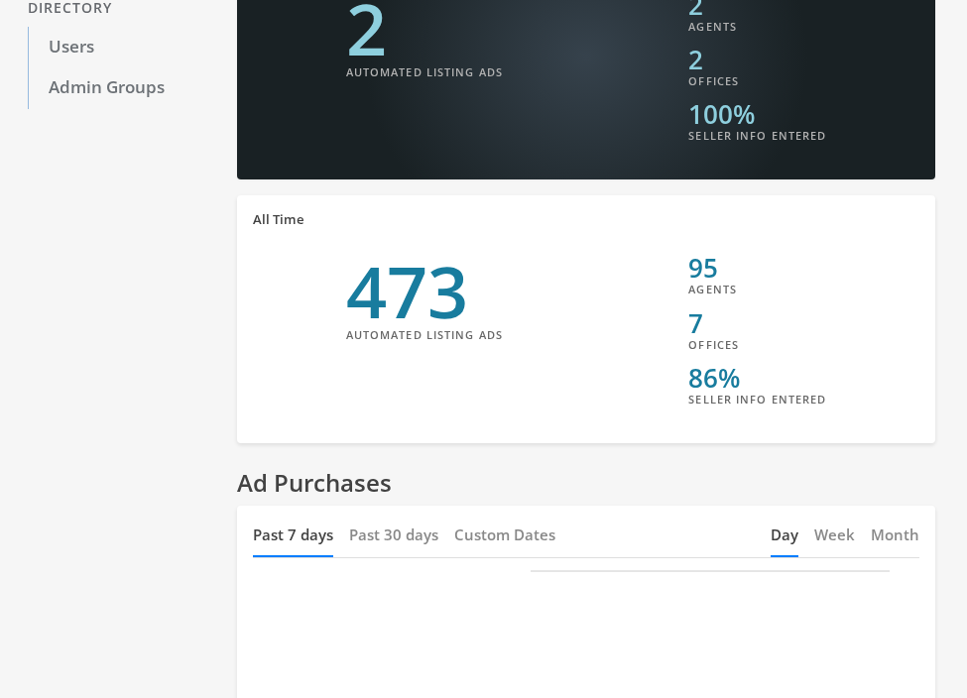
scroll to position [319, 0]
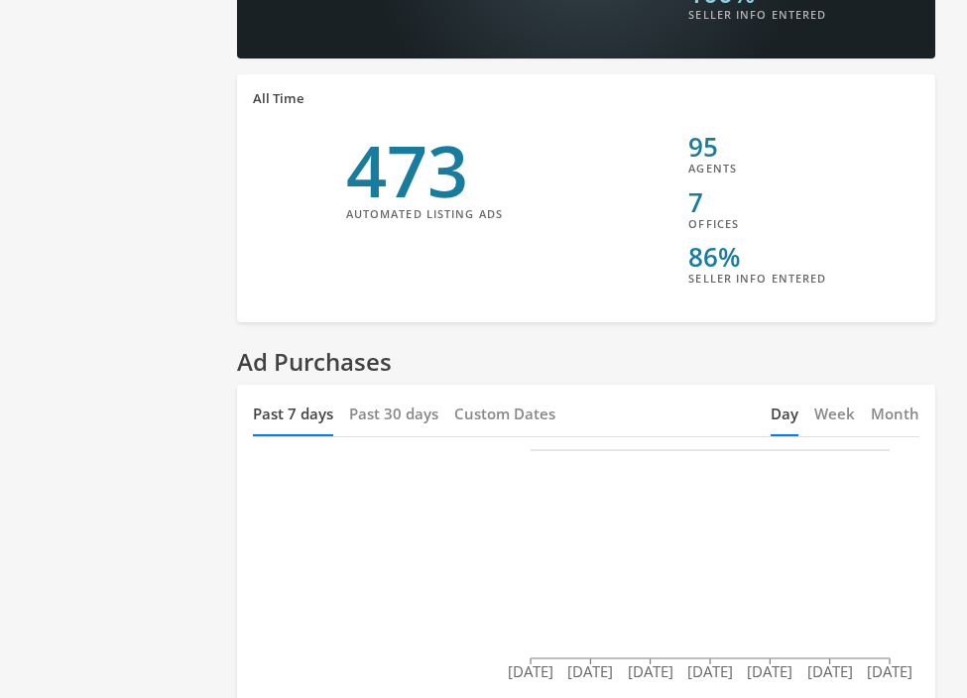
click at [394, 398] on button "Past 30 days" at bounding box center [393, 414] width 89 height 43
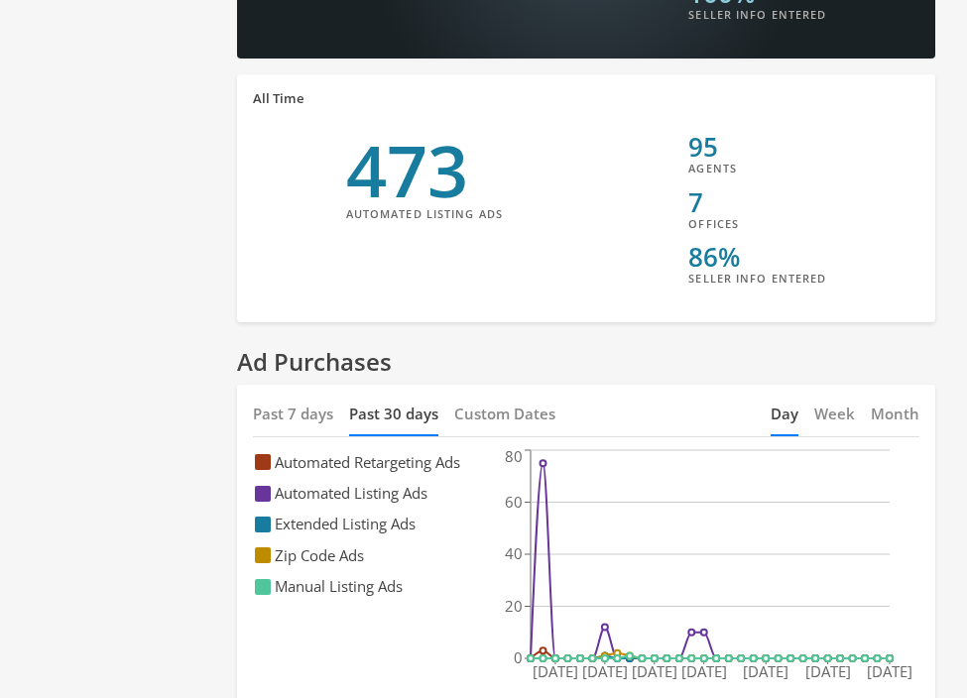
scroll to position [0, 0]
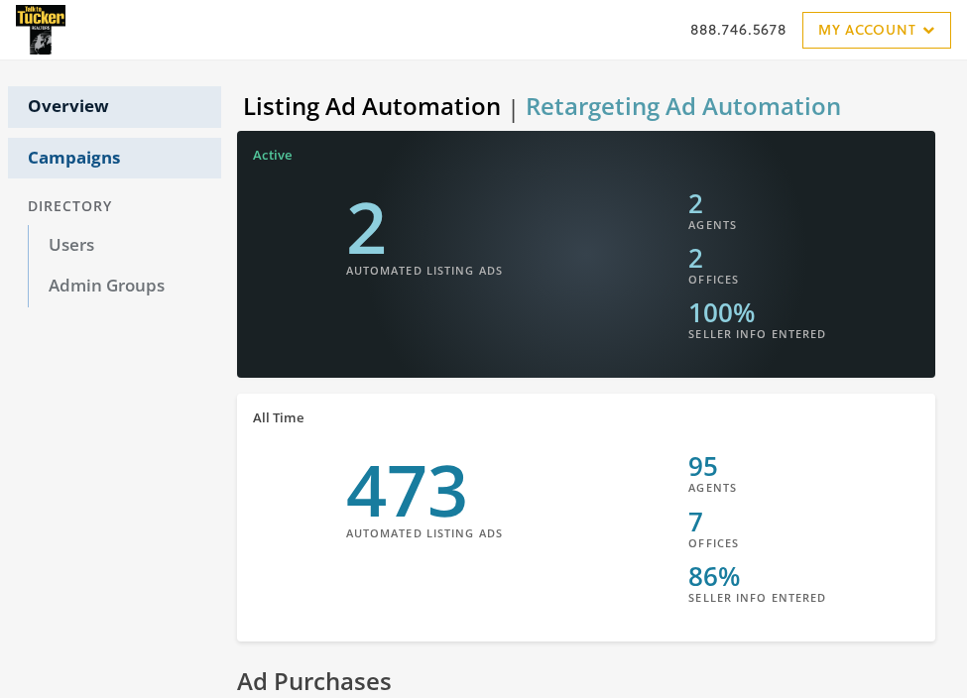
click at [45, 152] on link "Campaigns" at bounding box center [114, 159] width 213 height 42
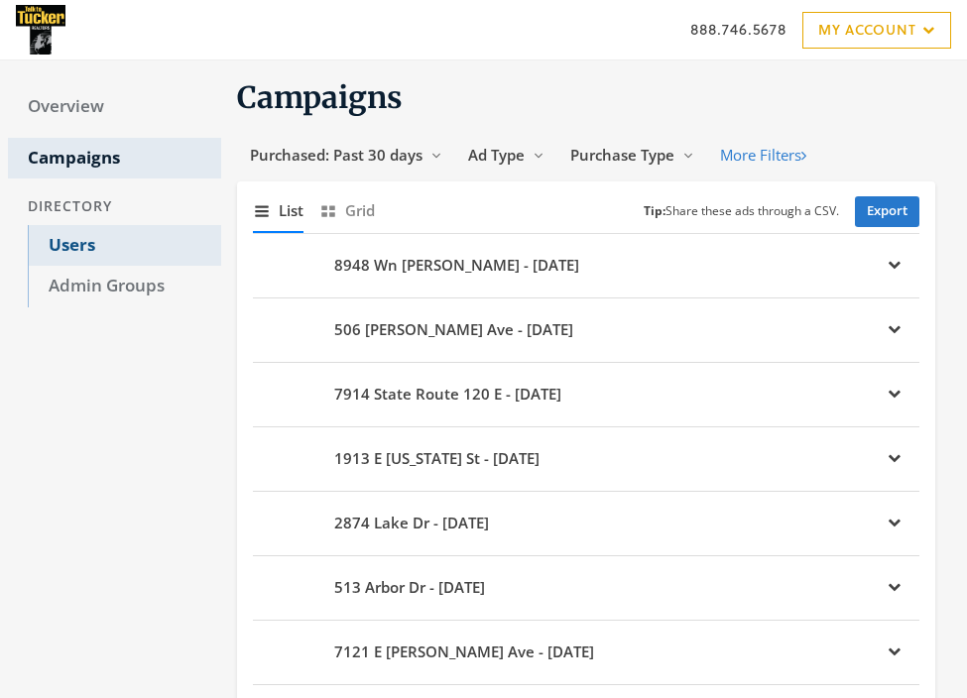
click at [65, 242] on link "Users" at bounding box center [124, 246] width 193 height 42
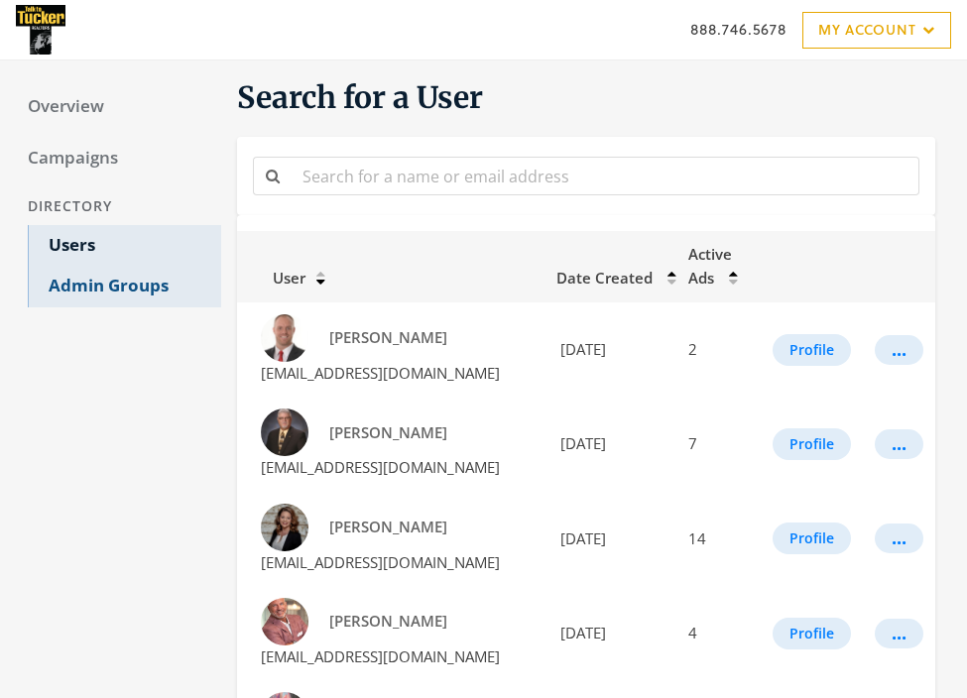
click at [92, 290] on link "Admin Groups" at bounding box center [124, 287] width 193 height 42
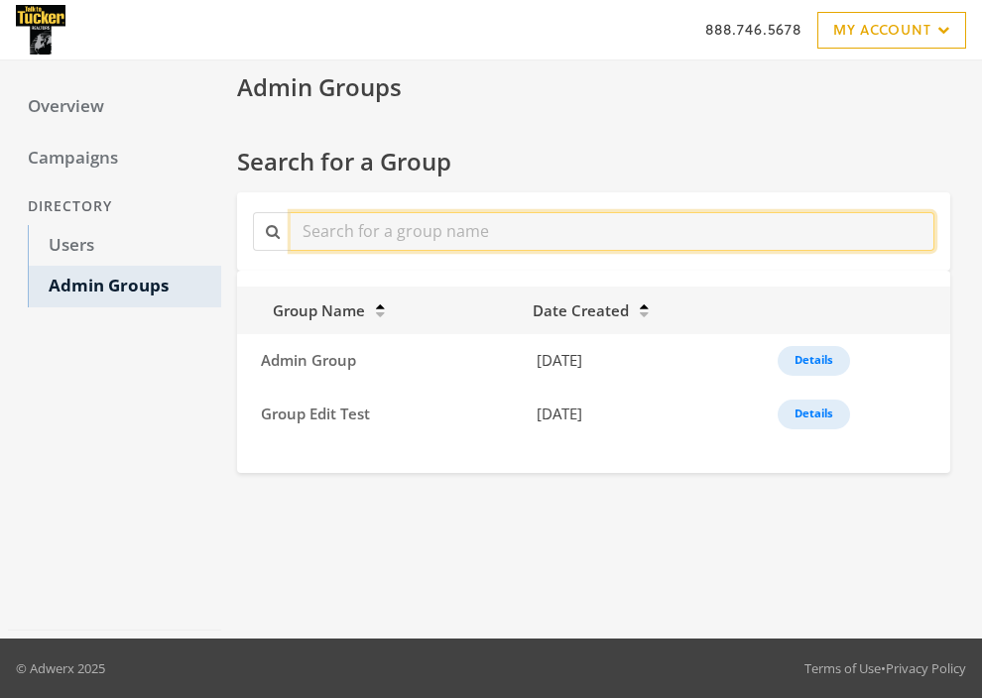
click at [448, 224] on input "text" at bounding box center [613, 231] width 644 height 39
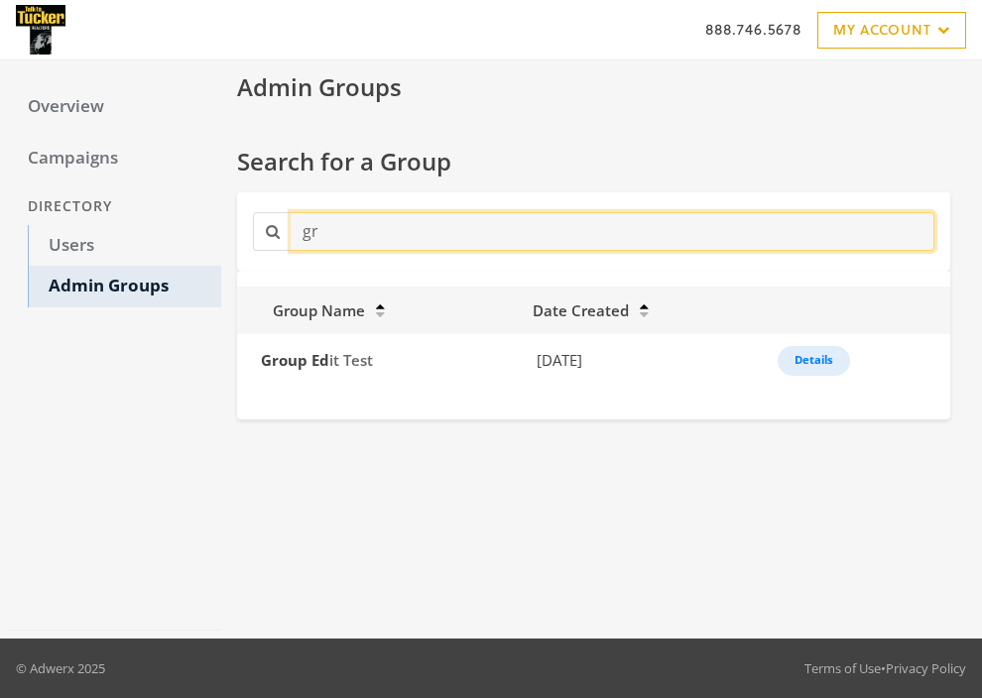
type input "g"
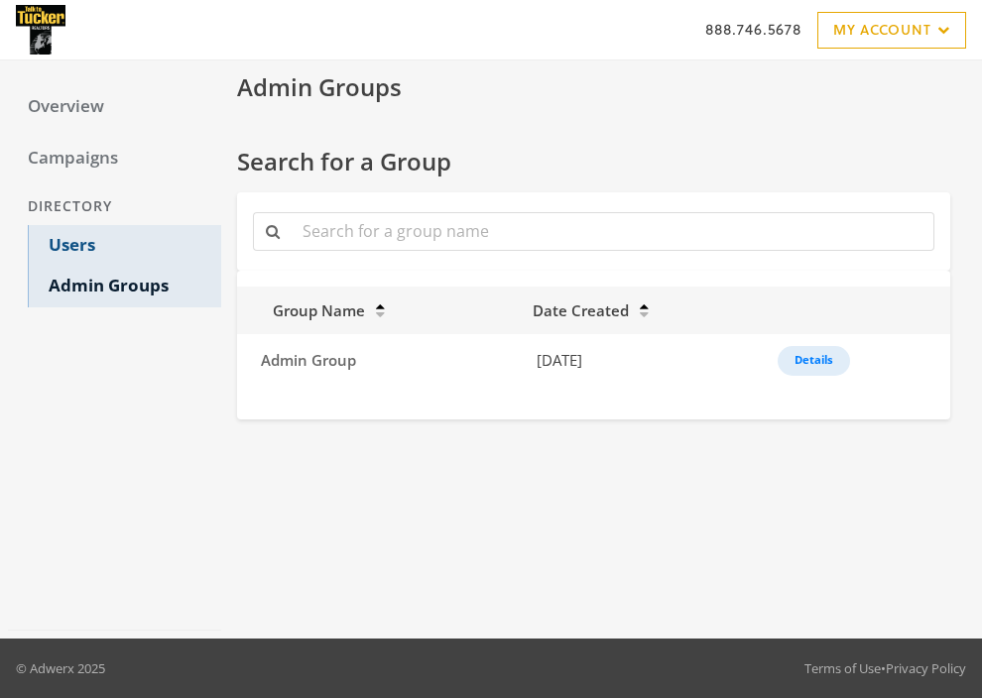
click at [81, 244] on link "Users" at bounding box center [124, 246] width 193 height 42
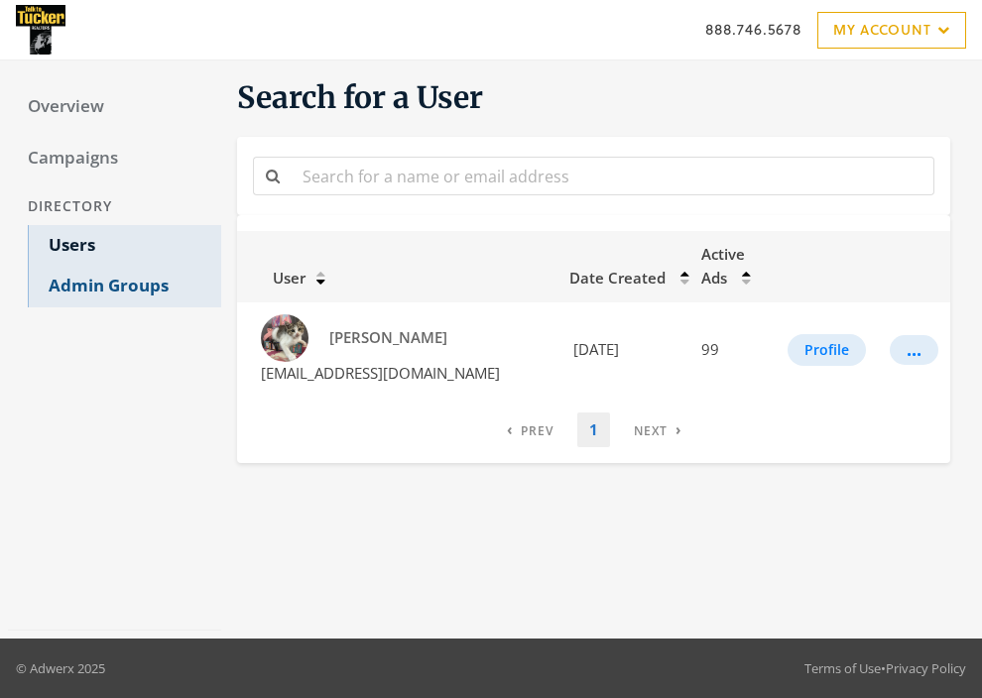
click at [110, 289] on link "Admin Groups" at bounding box center [124, 287] width 193 height 42
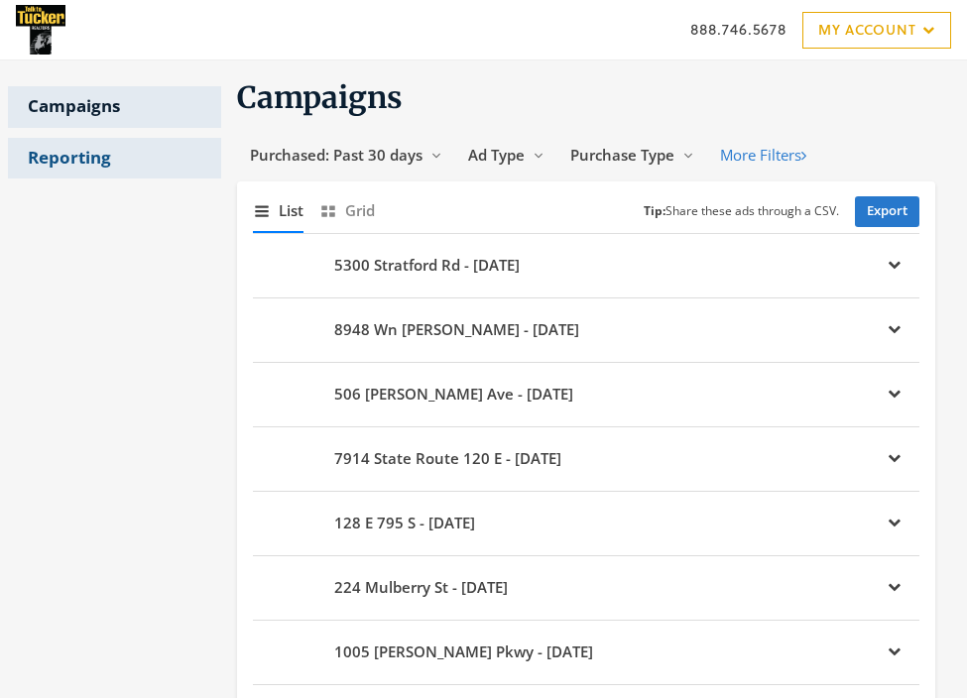
click at [66, 157] on link "Reporting" at bounding box center [114, 159] width 213 height 42
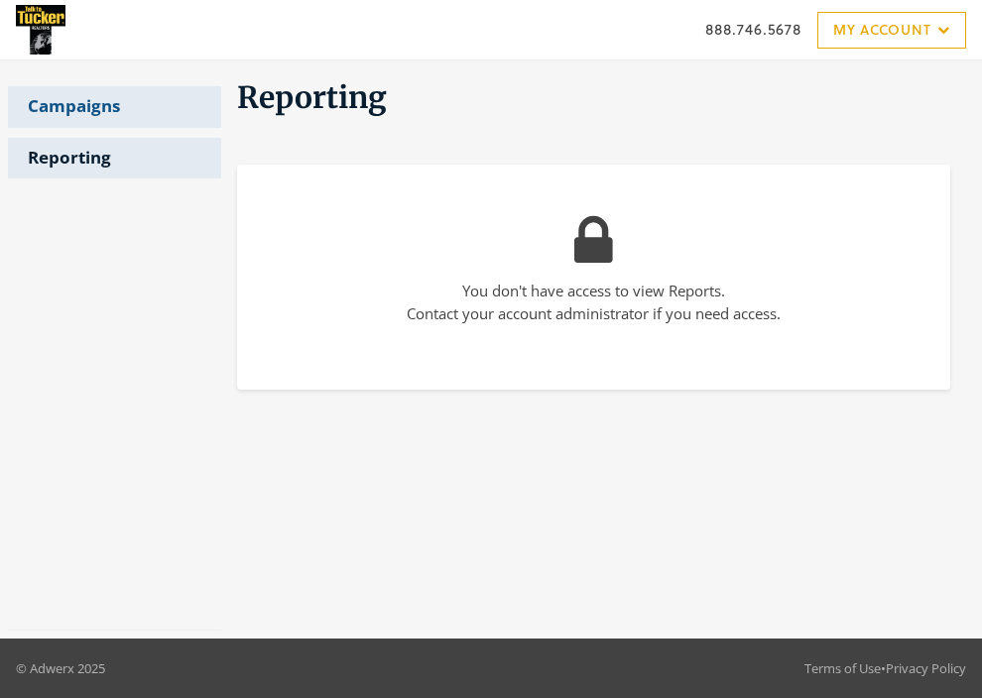
click at [72, 102] on link "Campaigns" at bounding box center [114, 107] width 213 height 42
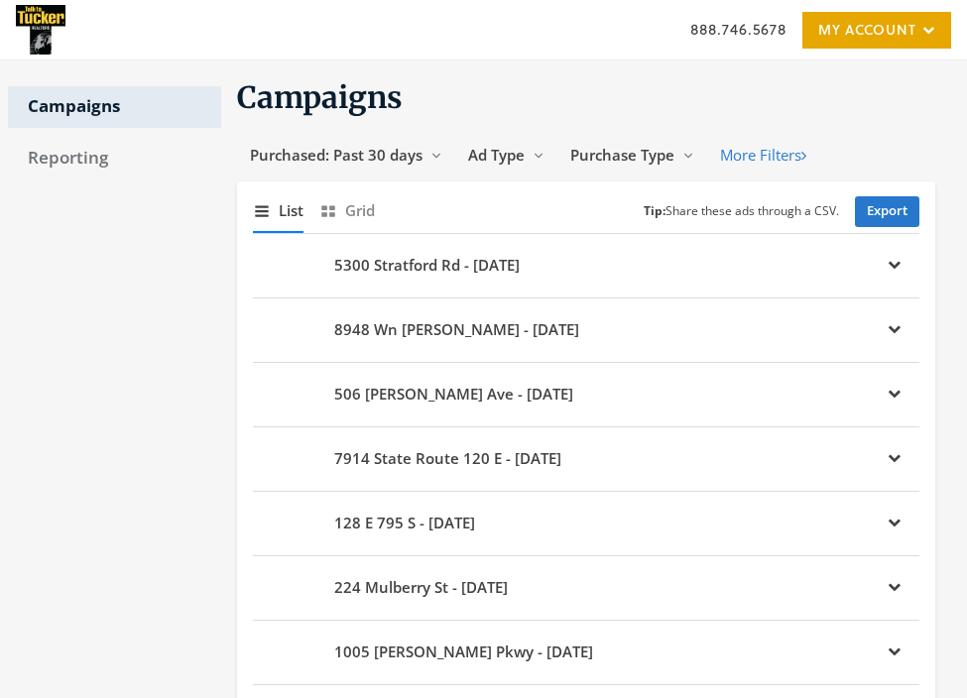
click at [857, 33] on link "My Account" at bounding box center [876, 30] width 149 height 37
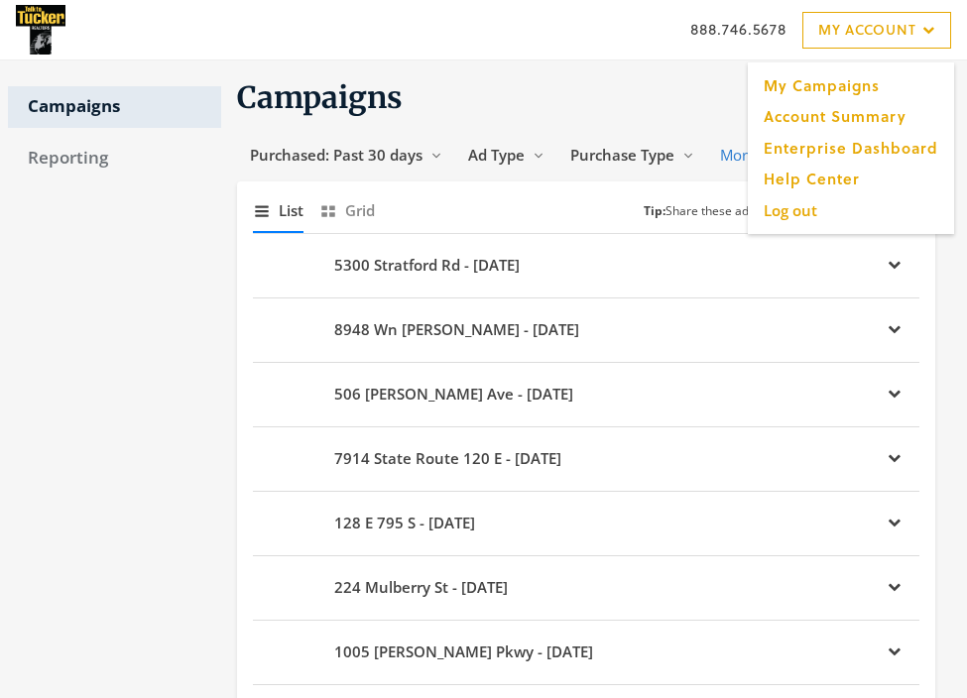
click at [582, 108] on h1 "Campaigns" at bounding box center [586, 97] width 698 height 39
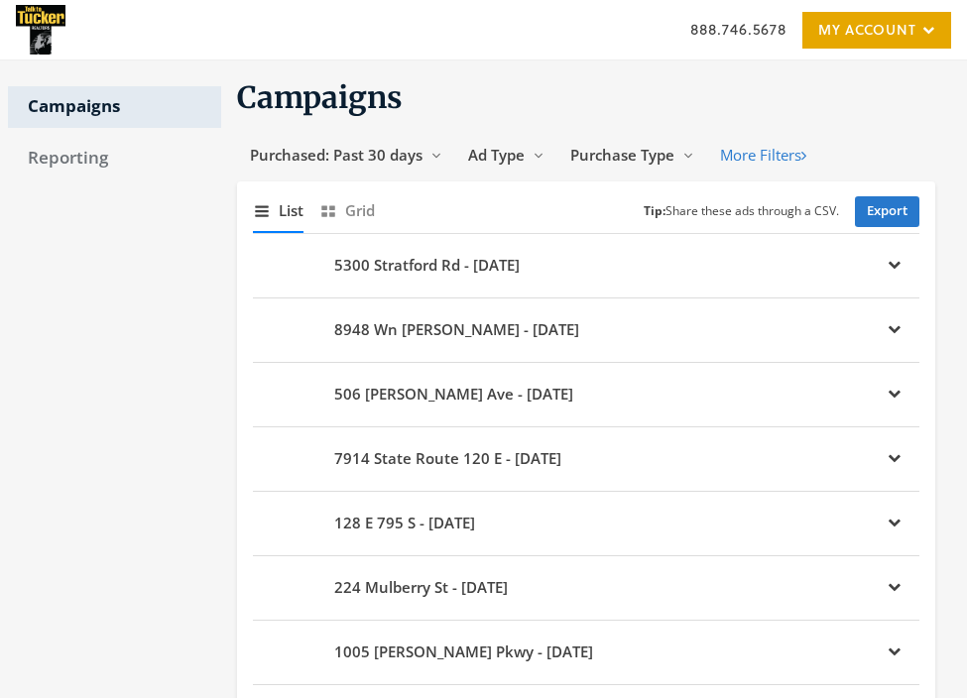
click at [863, 43] on link "My Account" at bounding box center [876, 30] width 149 height 37
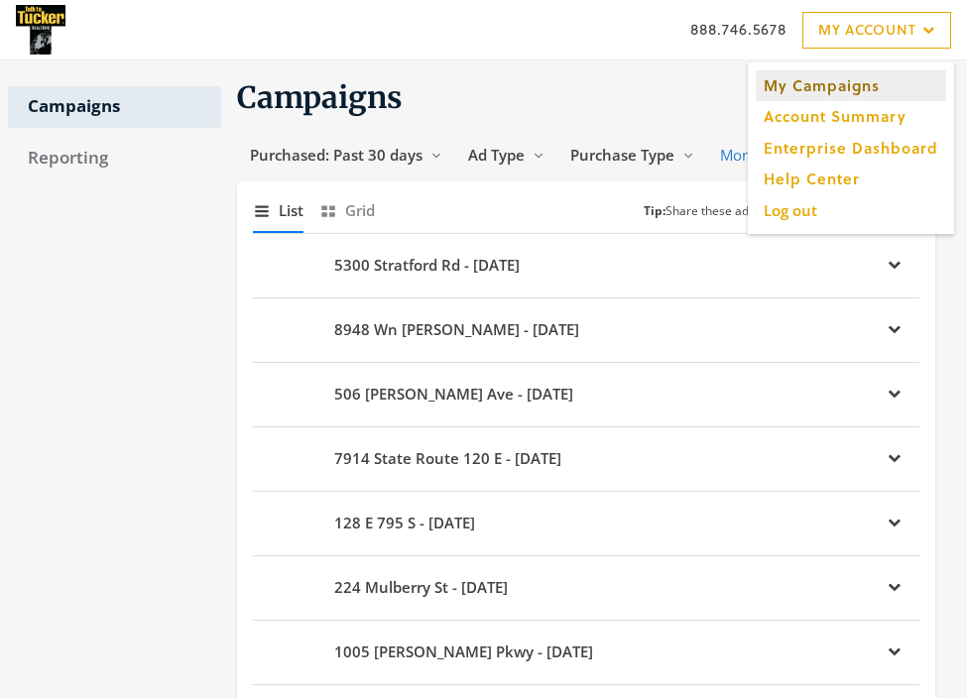
click at [848, 88] on link "My Campaigns" at bounding box center [851, 85] width 190 height 31
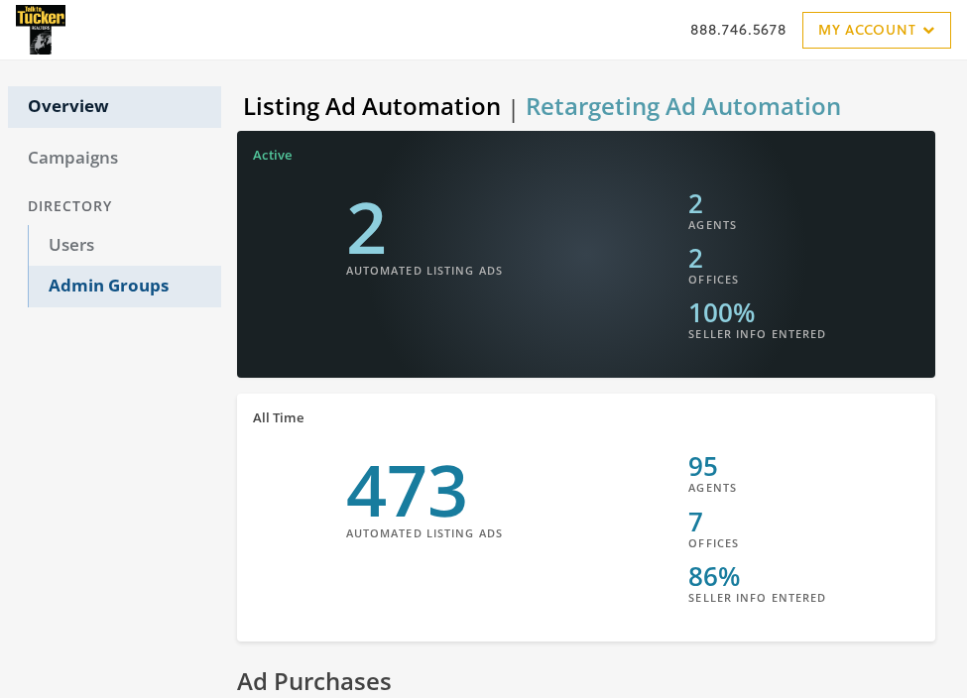
click at [99, 282] on link "Admin Groups" at bounding box center [124, 287] width 193 height 42
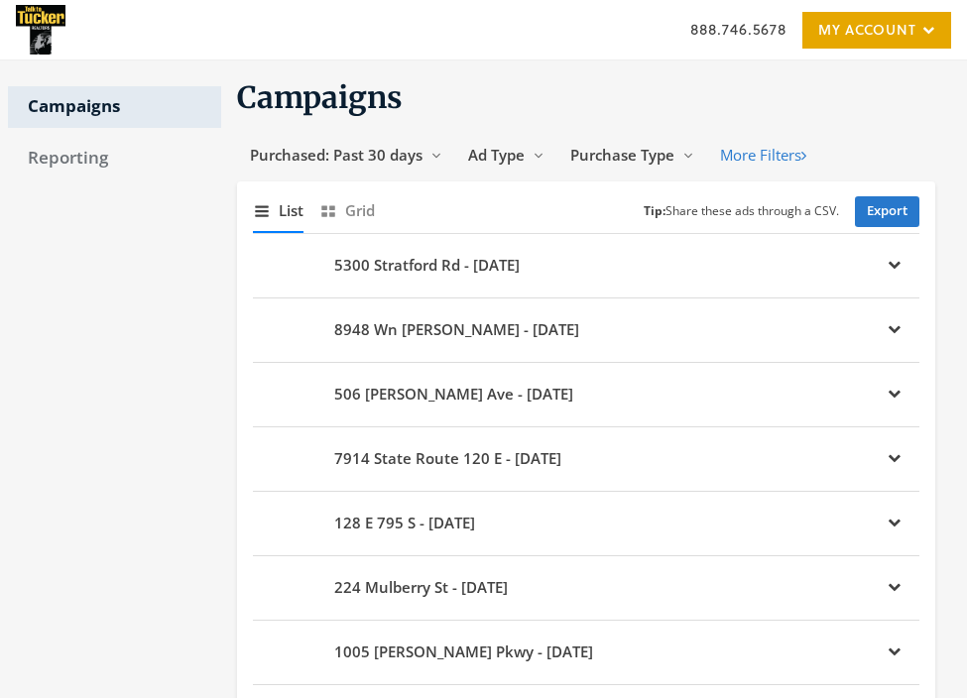
click at [918, 22] on link "My Account" at bounding box center [876, 30] width 149 height 37
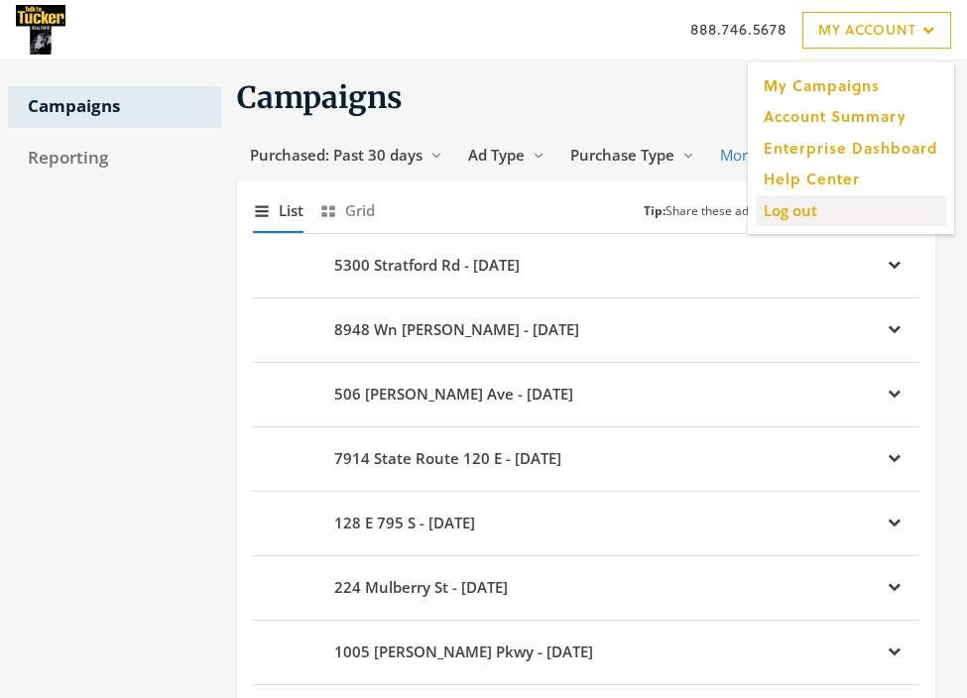
click at [819, 212] on input "Log out" at bounding box center [851, 209] width 190 height 31
